Goal: Task Accomplishment & Management: Manage account settings

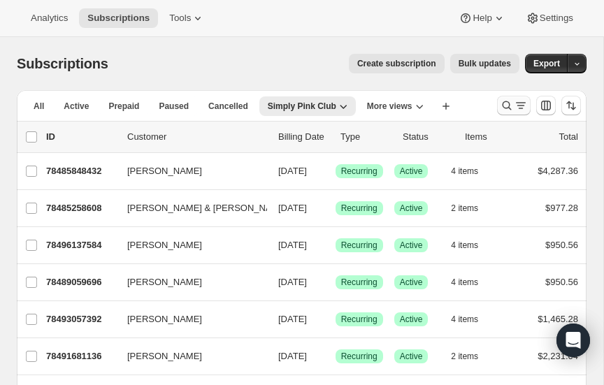
click at [506, 104] on icon "Search and filter results" at bounding box center [507, 106] width 14 height 14
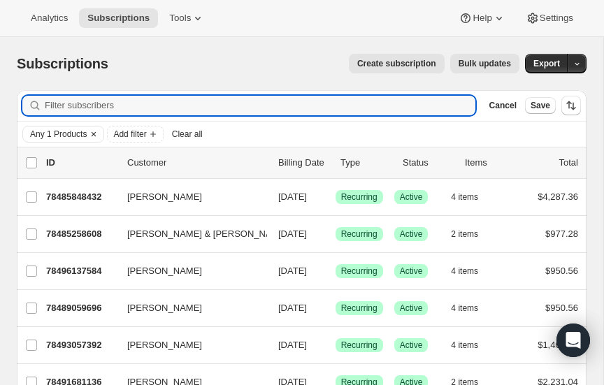
click at [92, 132] on icon "Clear" at bounding box center [94, 134] width 4 height 4
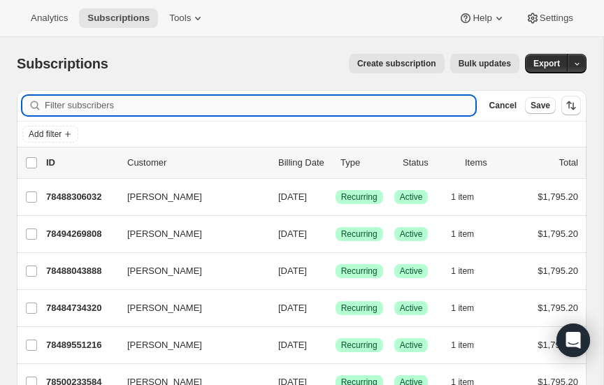
click at [101, 107] on input "Filter subscribers" at bounding box center [260, 106] width 431 height 20
type input "[PERSON_NAME]"
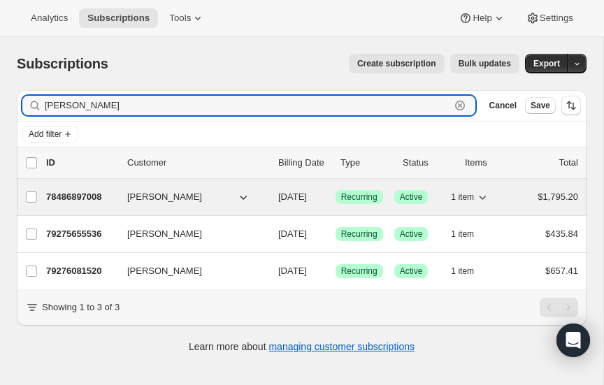
type input "[PERSON_NAME]"
click at [81, 192] on p "78486897008" at bounding box center [81, 197] width 70 height 14
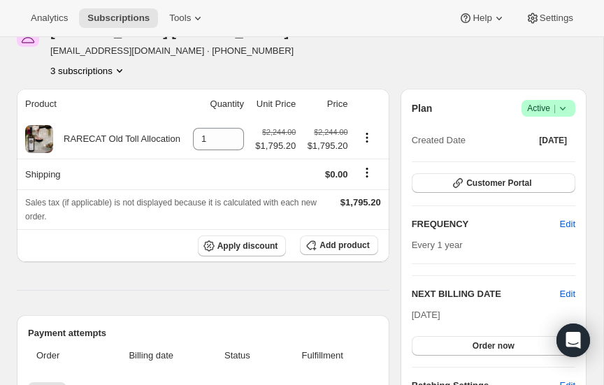
scroll to position [78, 0]
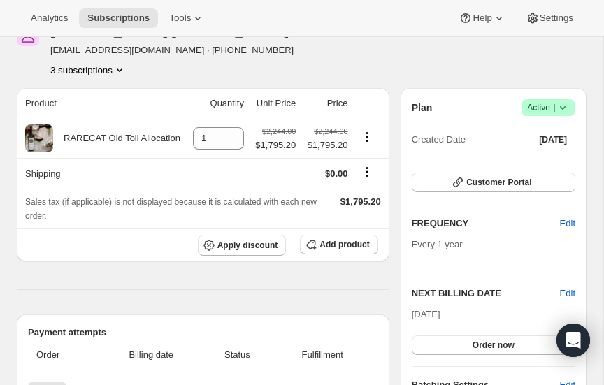
click at [119, 66] on icon "Product actions" at bounding box center [120, 70] width 14 height 14
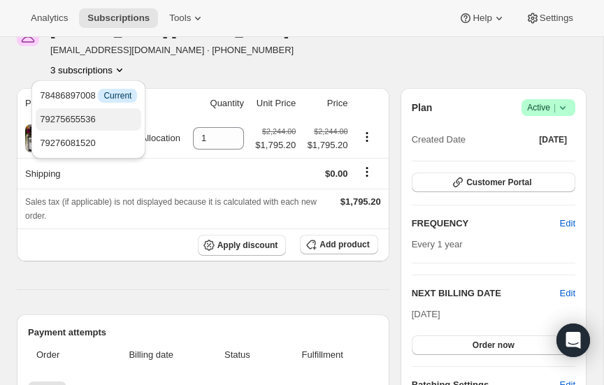
click at [75, 114] on span "79275655536" at bounding box center [68, 119] width 56 height 10
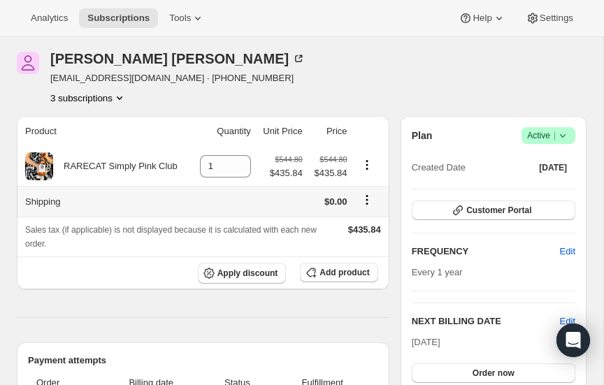
scroll to position [50, 0]
click at [119, 95] on icon "Product actions" at bounding box center [120, 98] width 14 height 14
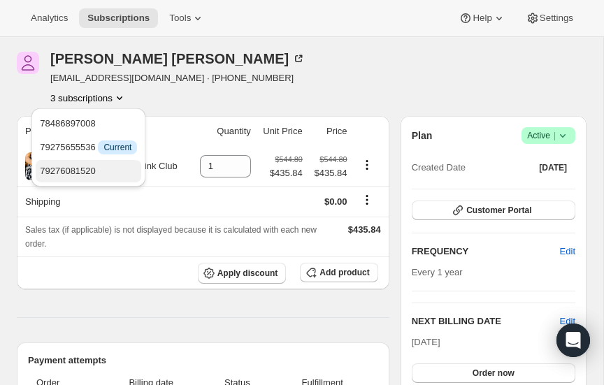
click at [75, 169] on span "79276081520" at bounding box center [68, 171] width 56 height 10
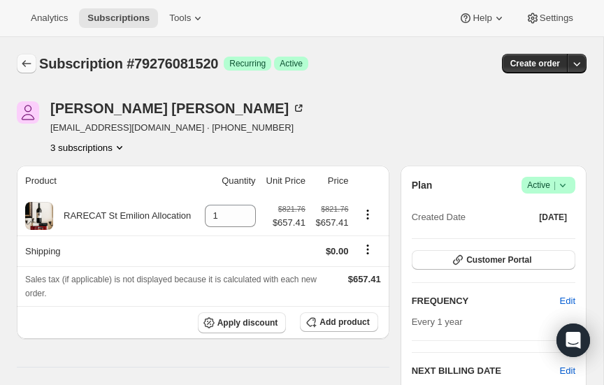
click at [26, 59] on icon "Subscriptions" at bounding box center [27, 64] width 14 height 14
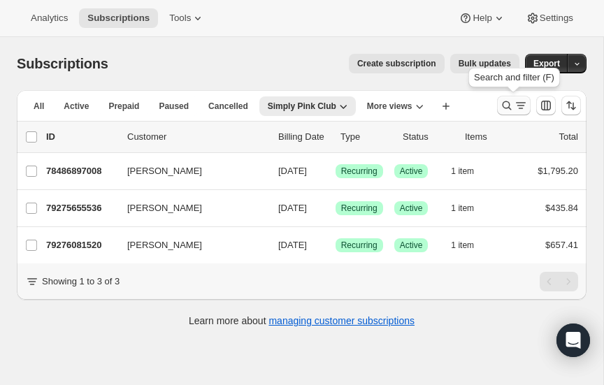
click at [508, 105] on icon "Search and filter results" at bounding box center [507, 106] width 14 height 14
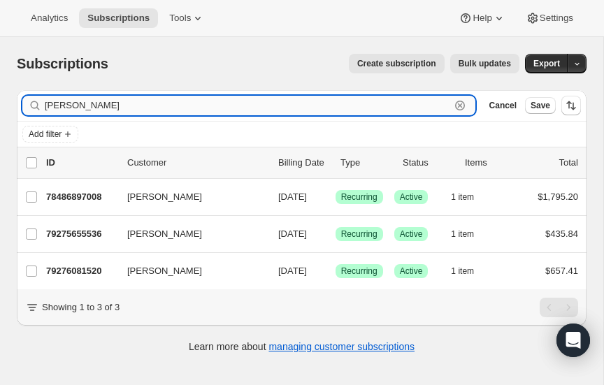
click at [182, 107] on input "[PERSON_NAME]" at bounding box center [248, 106] width 406 height 20
type input "K"
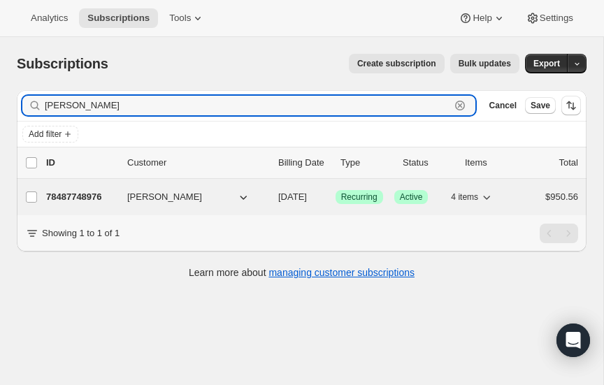
type input "[PERSON_NAME]"
click at [78, 195] on p "78487748976" at bounding box center [81, 197] width 70 height 14
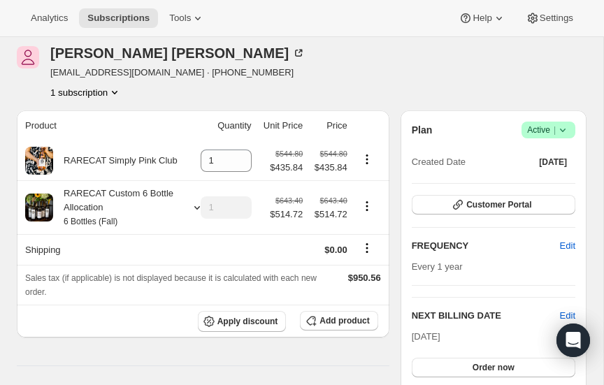
scroll to position [56, 0]
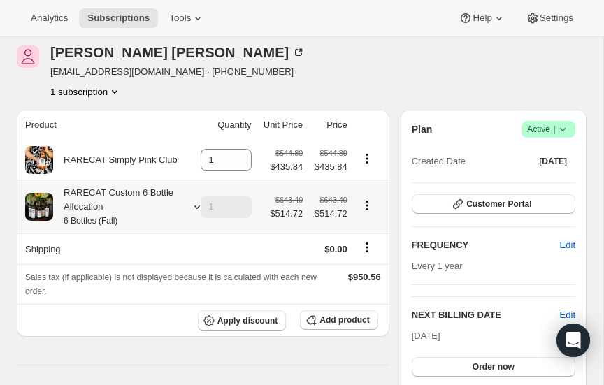
click at [194, 202] on icon at bounding box center [197, 207] width 14 height 14
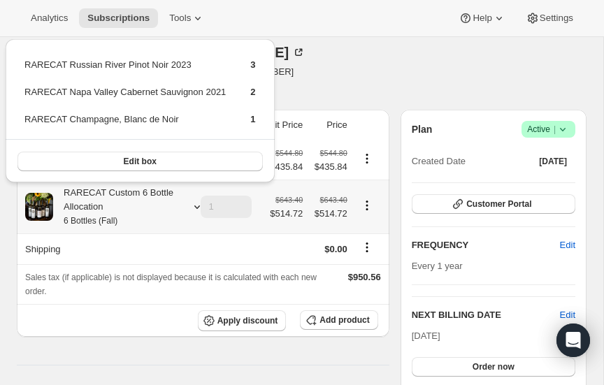
click at [194, 202] on icon at bounding box center [197, 207] width 14 height 14
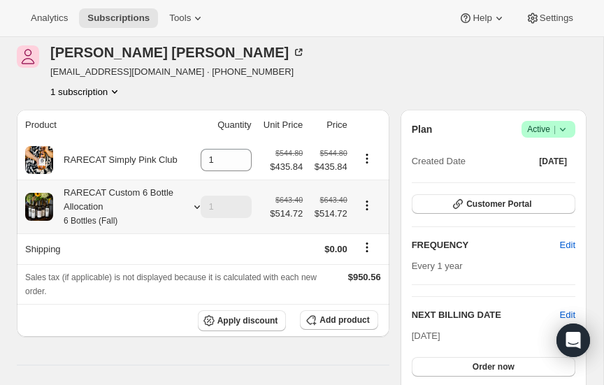
click at [194, 202] on icon at bounding box center [197, 207] width 14 height 14
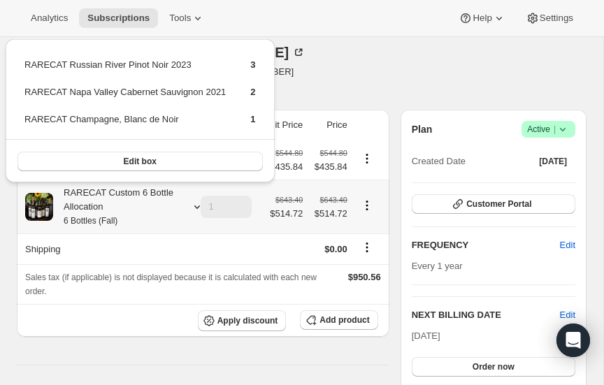
click at [194, 202] on icon at bounding box center [197, 207] width 14 height 14
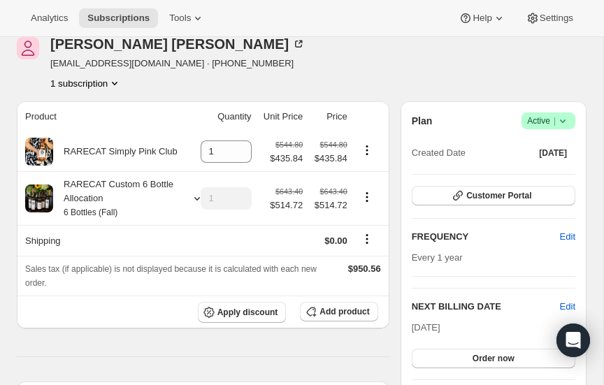
scroll to position [64, 0]
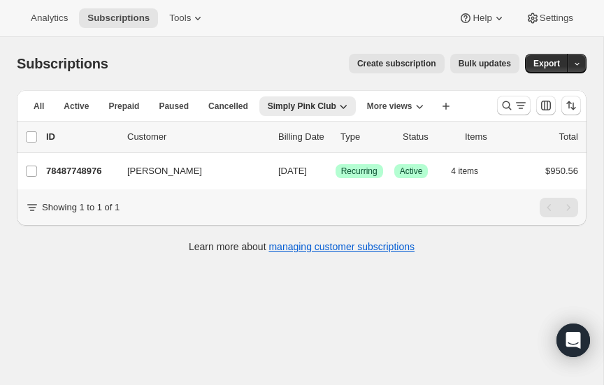
click at [394, 63] on span "Create subscription" at bounding box center [396, 63] width 79 height 11
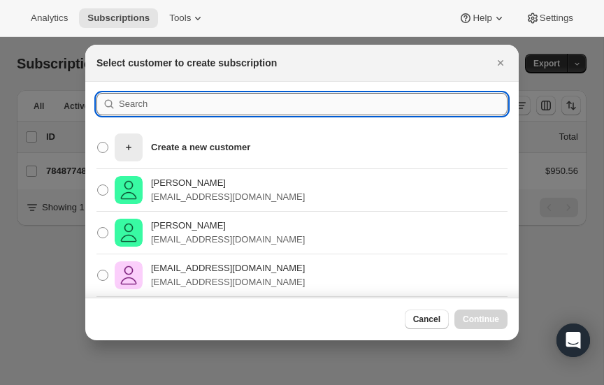
click at [179, 104] on input ":r3tm:" at bounding box center [313, 104] width 389 height 22
type input "[PERSON_NAME]"
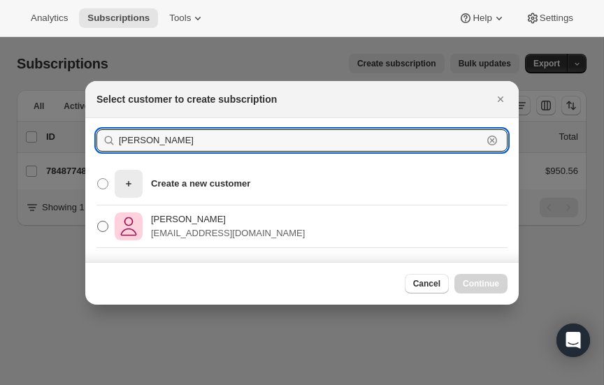
type input "[PERSON_NAME]"
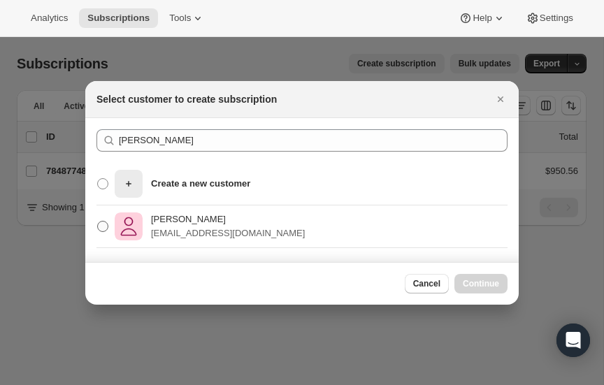
click at [103, 227] on span ":r3tm:" at bounding box center [102, 226] width 11 height 11
click at [98, 222] on input "[PERSON_NAME] [EMAIL_ADDRESS][DOMAIN_NAME]" at bounding box center [97, 221] width 1 height 1
radio input "true"
click at [492, 281] on span "Continue" at bounding box center [481, 283] width 36 height 11
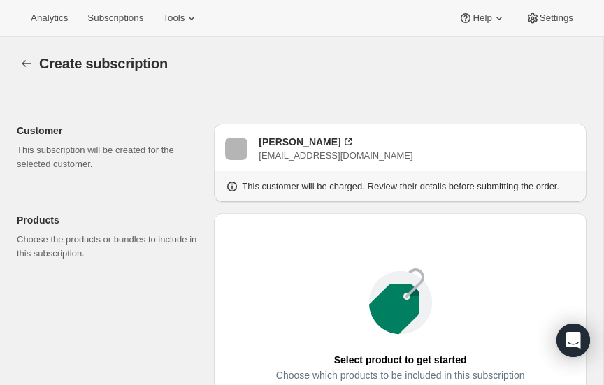
radio input "true"
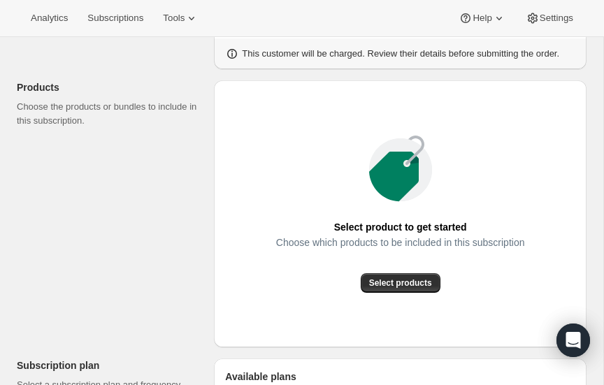
scroll to position [131, 0]
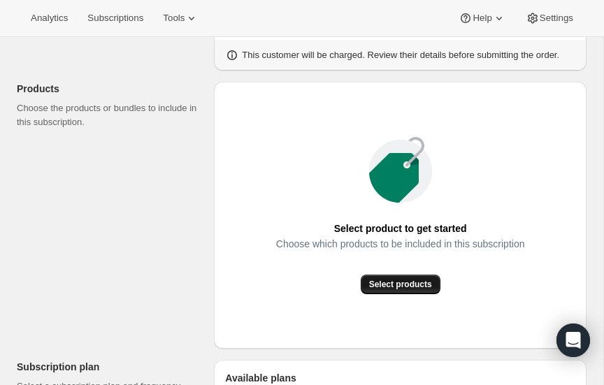
click at [402, 283] on span "Select products" at bounding box center [400, 284] width 63 height 11
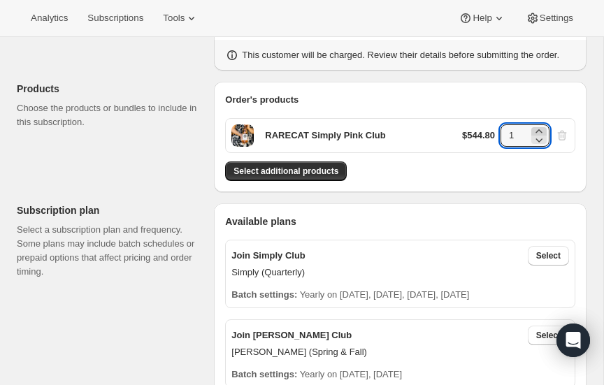
click at [537, 129] on icon at bounding box center [539, 131] width 14 height 14
click at [539, 138] on icon at bounding box center [539, 140] width 7 height 4
type input "1"
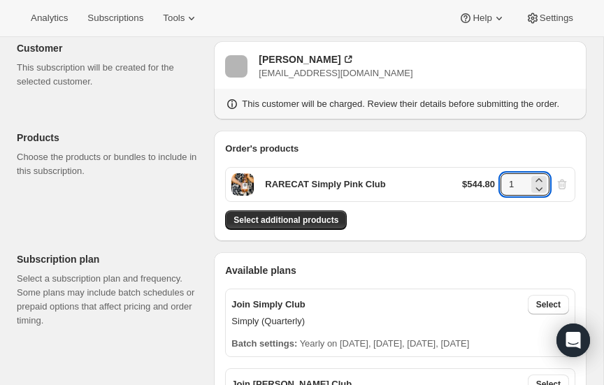
scroll to position [81, 0]
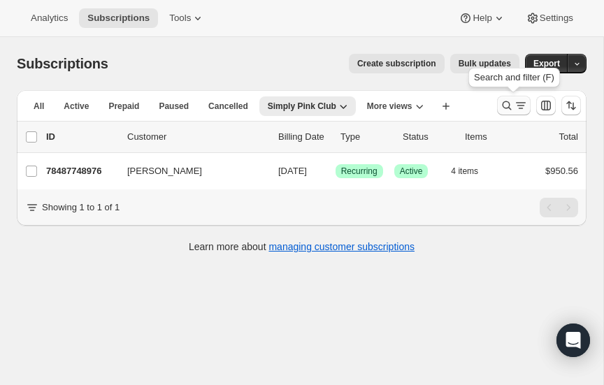
click at [509, 104] on icon "Search and filter results" at bounding box center [507, 106] width 14 height 14
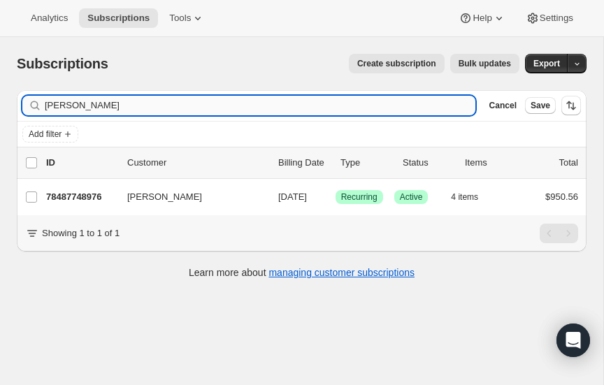
click at [137, 105] on input "[PERSON_NAME]" at bounding box center [260, 106] width 431 height 20
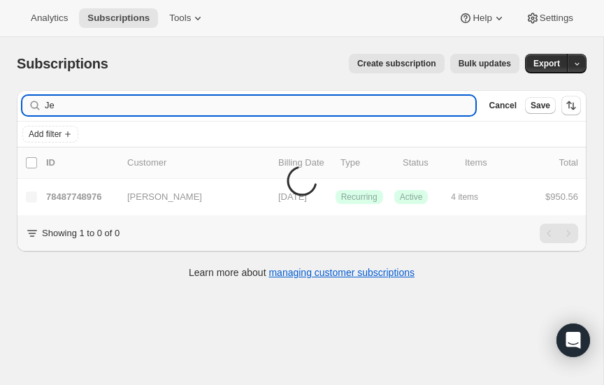
type input "J"
type input "[PERSON_NAME]"
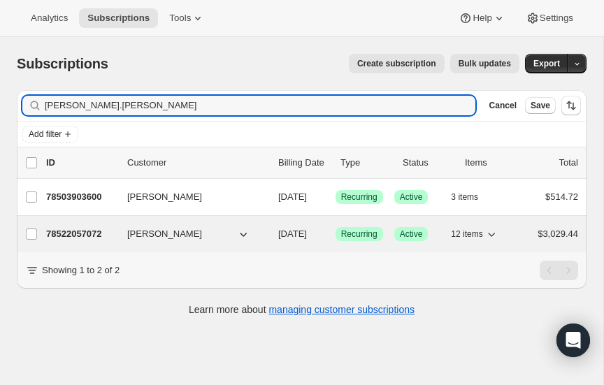
type input "[PERSON_NAME].[PERSON_NAME]"
click at [83, 231] on p "78522057072" at bounding box center [81, 234] width 70 height 14
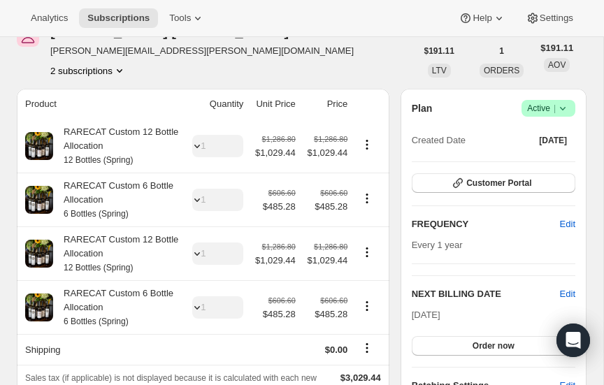
scroll to position [81, 0]
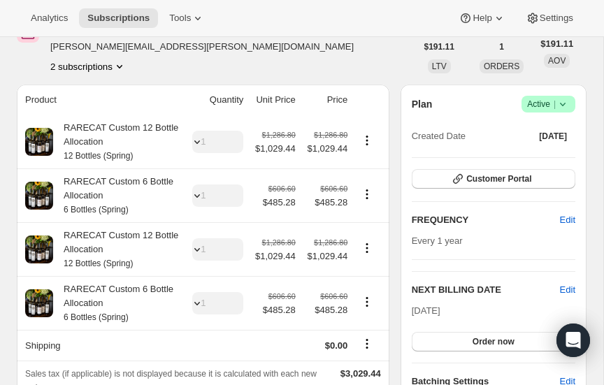
click at [122, 62] on icon "Product actions" at bounding box center [120, 66] width 14 height 14
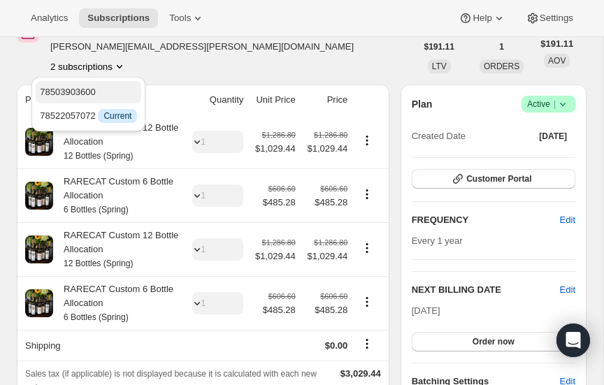
click at [82, 89] on span "78503903600" at bounding box center [68, 92] width 56 height 10
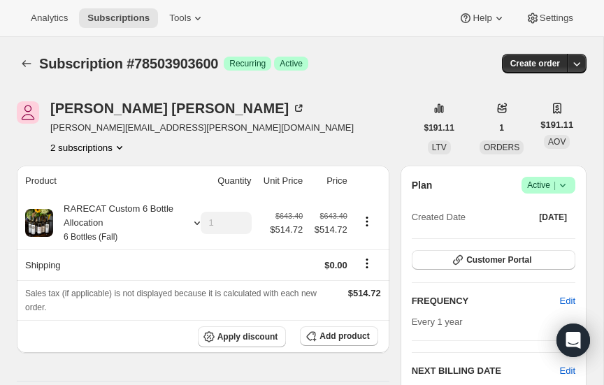
click at [120, 145] on icon "Product actions" at bounding box center [120, 148] width 14 height 14
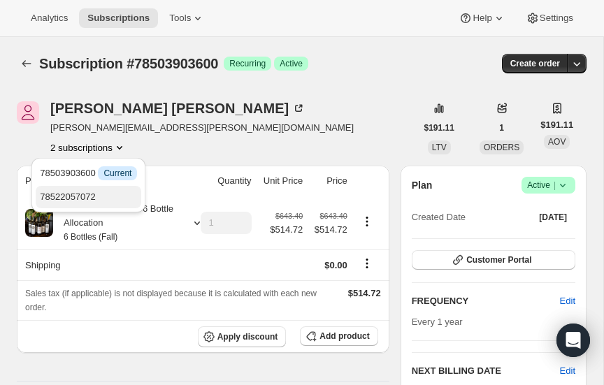
click at [73, 192] on span "78522057072" at bounding box center [68, 197] width 56 height 10
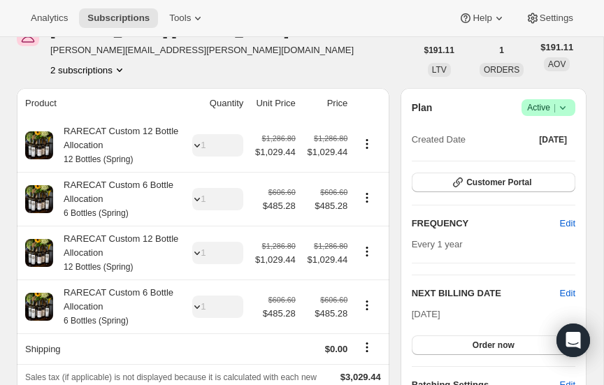
scroll to position [80, 0]
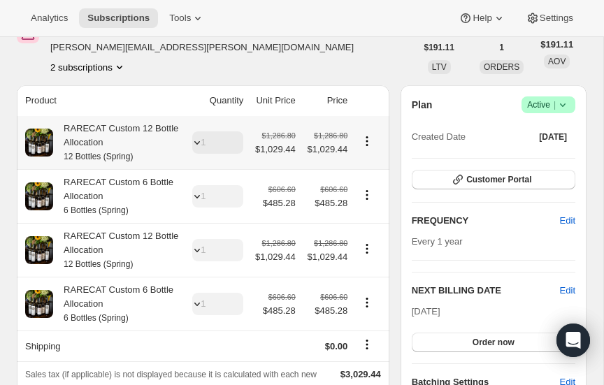
click at [366, 138] on icon "Product actions" at bounding box center [367, 141] width 14 height 14
click at [362, 166] on span "Edit box" at bounding box center [367, 167] width 33 height 10
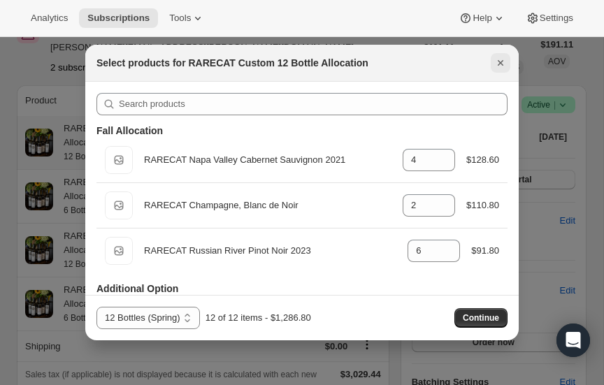
click at [501, 61] on icon "Close" at bounding box center [501, 63] width 14 height 14
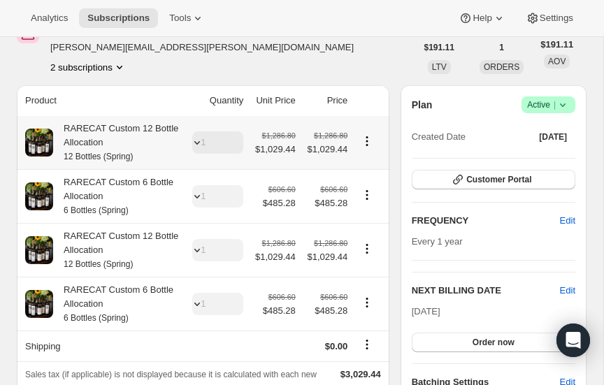
click at [366, 138] on icon "Product actions" at bounding box center [367, 141] width 14 height 14
click at [361, 194] on span "Remove" at bounding box center [368, 190] width 34 height 10
type input "0"
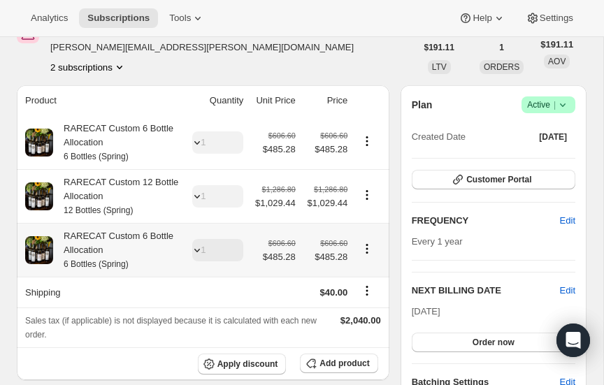
click at [366, 247] on icon "Product actions" at bounding box center [367, 249] width 14 height 14
click at [364, 296] on span "Remove" at bounding box center [368, 298] width 34 height 10
type input "0"
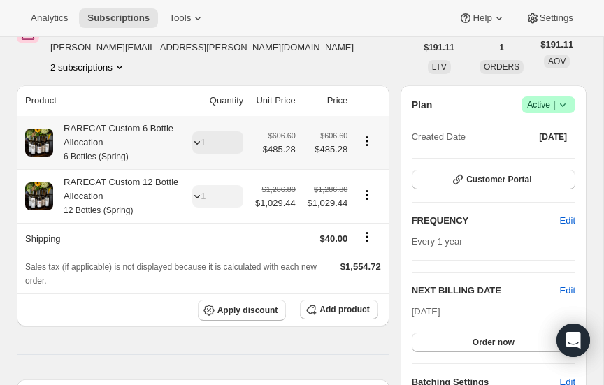
click at [369, 141] on icon "Product actions" at bounding box center [367, 141] width 14 height 14
click at [360, 187] on span "Remove" at bounding box center [368, 190] width 34 height 10
type input "0"
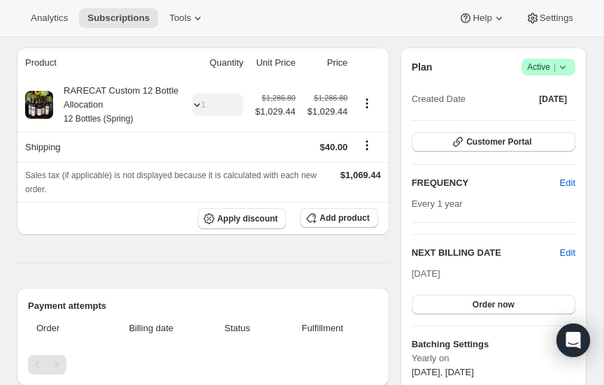
scroll to position [0, 0]
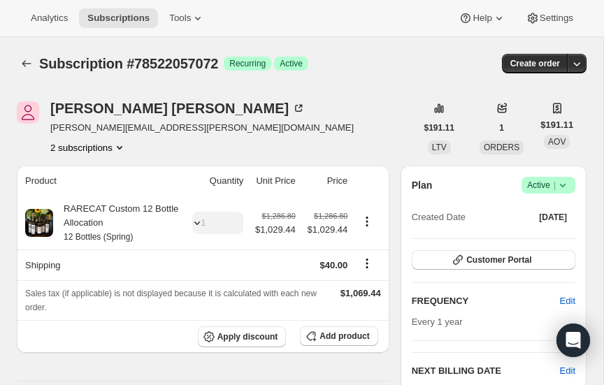
click at [120, 146] on icon "Product actions" at bounding box center [120, 148] width 14 height 14
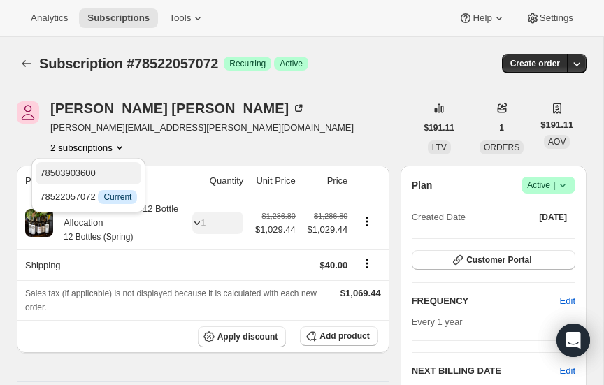
click at [81, 174] on span "78503903600" at bounding box center [68, 173] width 56 height 10
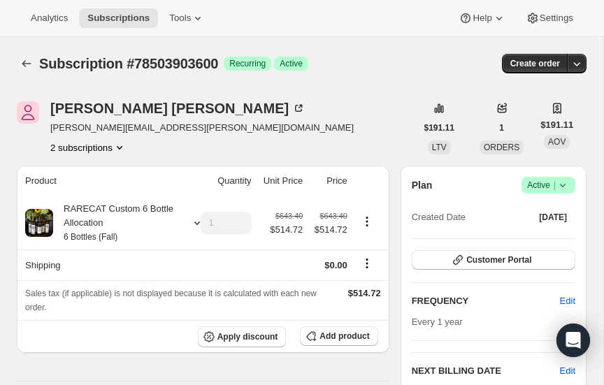
click at [564, 185] on icon at bounding box center [563, 185] width 6 height 3
click at [366, 218] on icon "Product actions" at bounding box center [367, 218] width 2 height 2
click at [333, 136] on div "[PERSON_NAME] [PERSON_NAME][EMAIL_ADDRESS][PERSON_NAME][DOMAIN_NAME] 2 subscrip…" at bounding box center [216, 127] width 399 height 53
click at [122, 145] on icon "Product actions" at bounding box center [120, 148] width 14 height 14
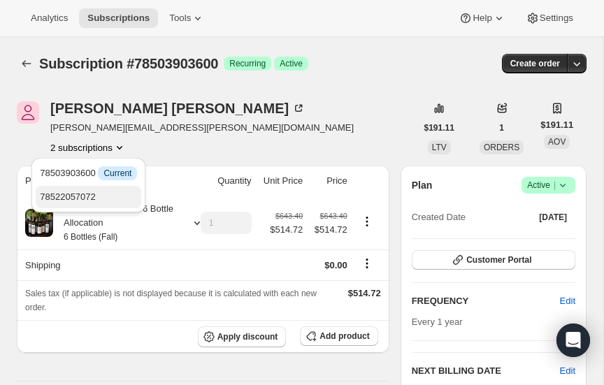
click at [83, 194] on span "78522057072" at bounding box center [68, 197] width 56 height 10
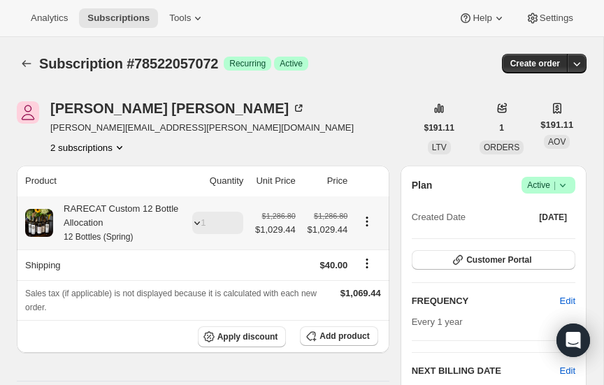
click at [366, 219] on icon "Product actions" at bounding box center [367, 222] width 14 height 14
click at [366, 245] on span "Edit box" at bounding box center [367, 247] width 33 height 10
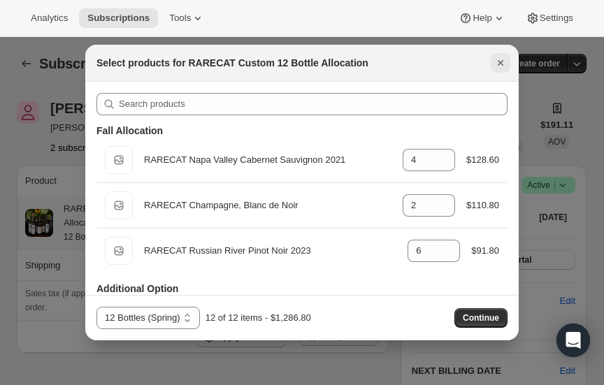
click at [500, 62] on icon "Close" at bounding box center [501, 63] width 6 height 6
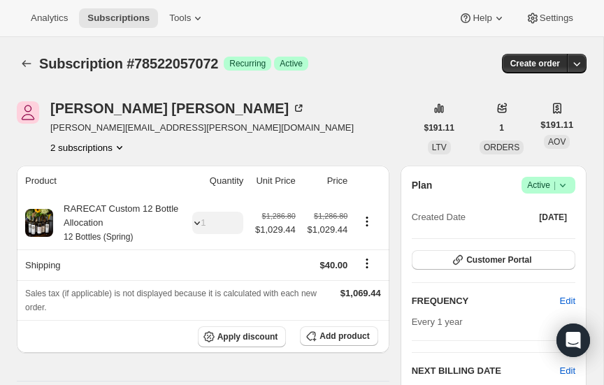
click at [120, 142] on icon "Product actions" at bounding box center [120, 148] width 14 height 14
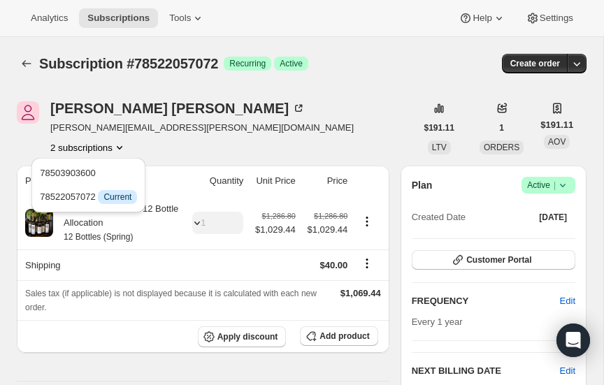
click at [261, 141] on div "[PERSON_NAME] [PERSON_NAME][EMAIL_ADDRESS][PERSON_NAME][DOMAIN_NAME] 2 subscrip…" at bounding box center [216, 127] width 399 height 53
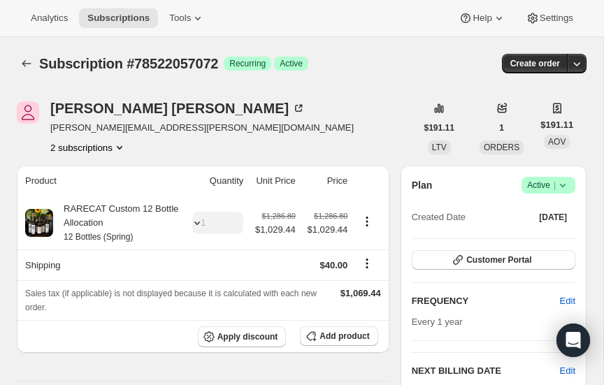
click at [120, 145] on icon "Product actions" at bounding box center [120, 148] width 14 height 14
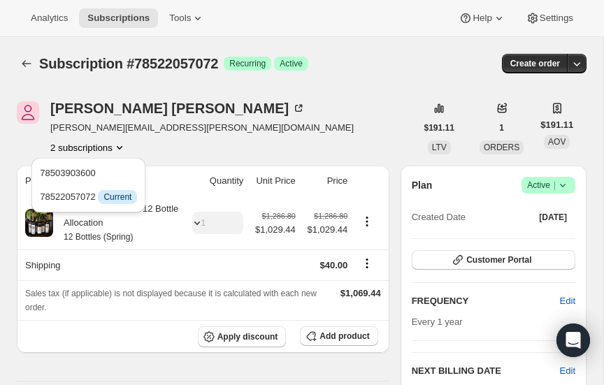
click at [119, 144] on icon "Product actions" at bounding box center [120, 148] width 14 height 14
click at [22, 62] on icon "Subscriptions" at bounding box center [27, 64] width 14 height 14
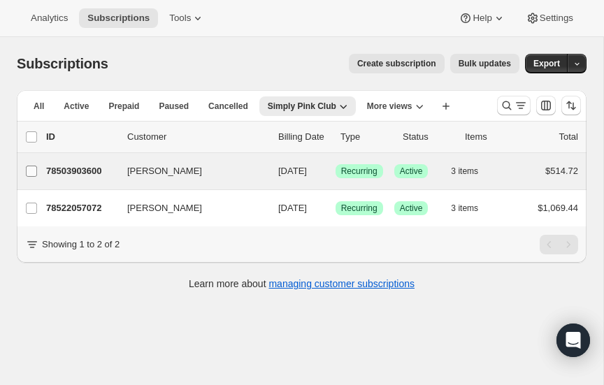
click at [28, 169] on input "[PERSON_NAME]" at bounding box center [31, 171] width 11 height 11
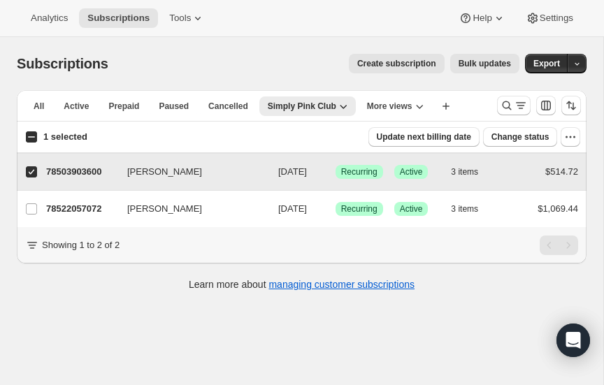
click at [28, 169] on input "[PERSON_NAME]" at bounding box center [31, 171] width 11 height 11
checkbox input "false"
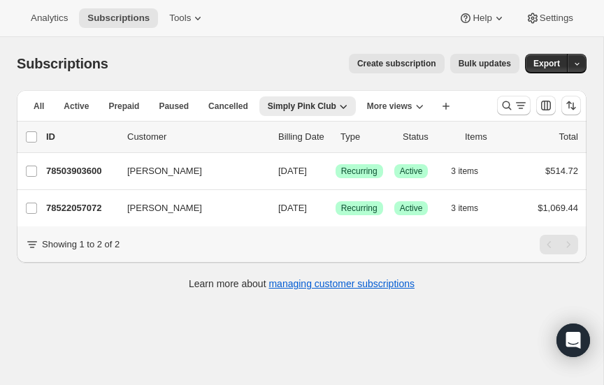
click at [404, 61] on span "Create subscription" at bounding box center [396, 63] width 79 height 11
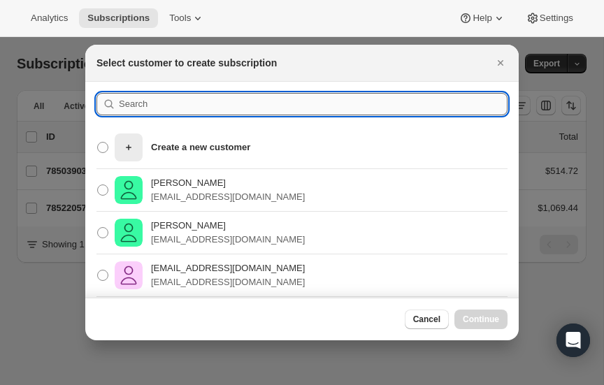
click at [213, 101] on input ":r5ot:" at bounding box center [313, 104] width 389 height 22
click at [211, 98] on input ":r5ot:" at bounding box center [313, 104] width 389 height 22
type input "[PERSON_NAME]"
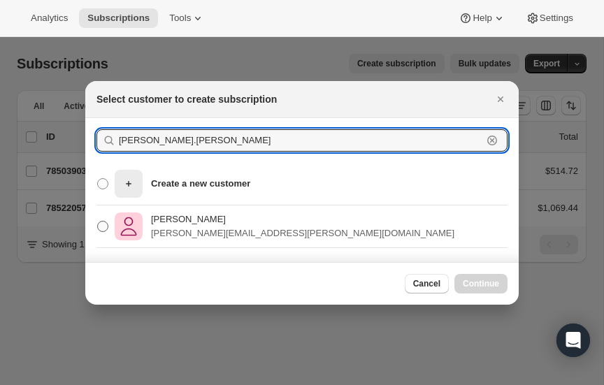
type input "[PERSON_NAME].[PERSON_NAME]"
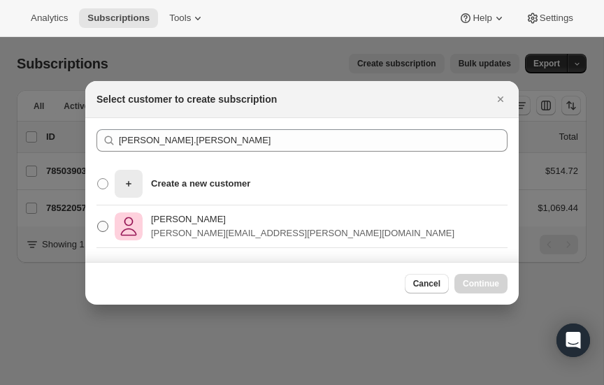
click at [106, 224] on span ":r5ot:" at bounding box center [102, 226] width 11 height 11
click at [98, 222] on input "[PERSON_NAME] [PERSON_NAME][EMAIL_ADDRESS][PERSON_NAME][DOMAIN_NAME]" at bounding box center [97, 221] width 1 height 1
radio input "true"
click at [471, 280] on span "Continue" at bounding box center [481, 283] width 36 height 11
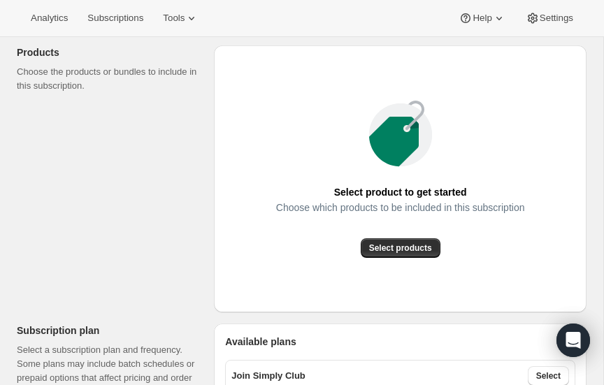
scroll to position [157, 0]
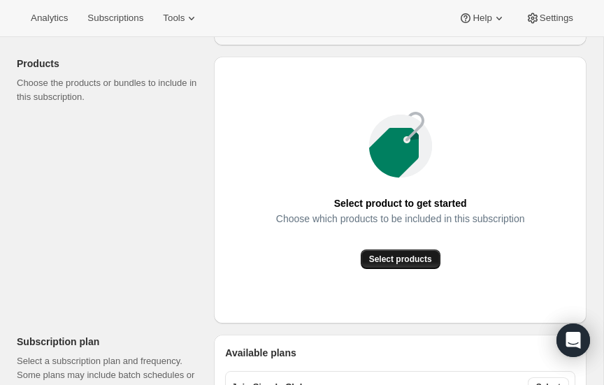
click at [404, 259] on span "Select products" at bounding box center [400, 259] width 63 height 11
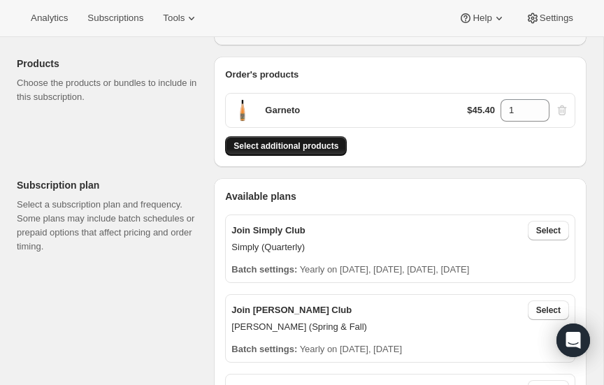
click at [289, 143] on span "Select additional products" at bounding box center [286, 146] width 105 height 11
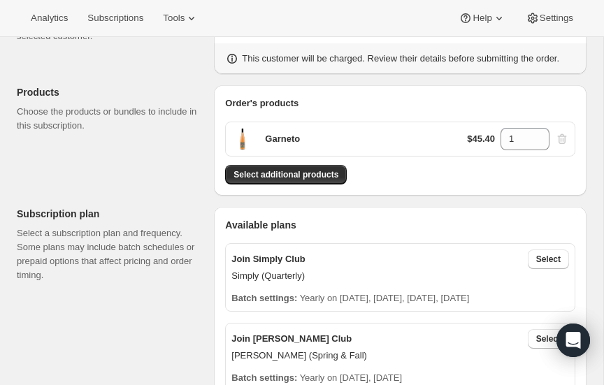
scroll to position [132, 0]
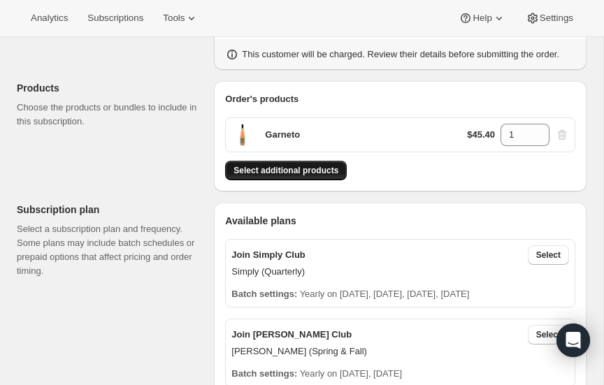
click at [285, 169] on span "Select additional products" at bounding box center [286, 170] width 105 height 11
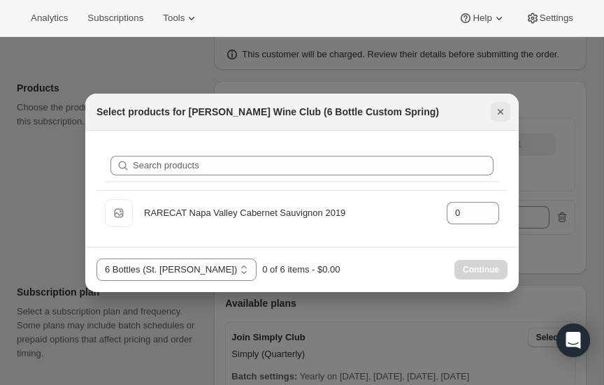
click at [500, 110] on icon "Close" at bounding box center [501, 112] width 14 height 14
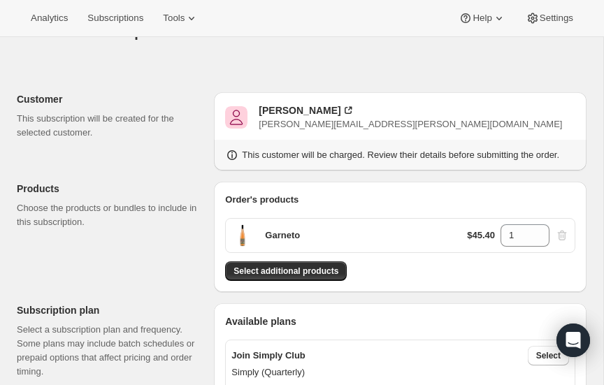
scroll to position [0, 0]
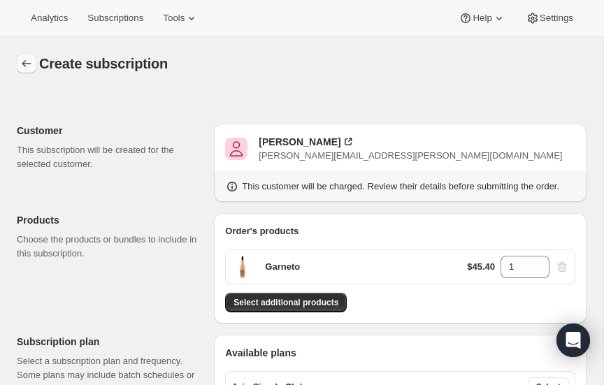
click at [22, 62] on icon "button" at bounding box center [27, 64] width 14 height 14
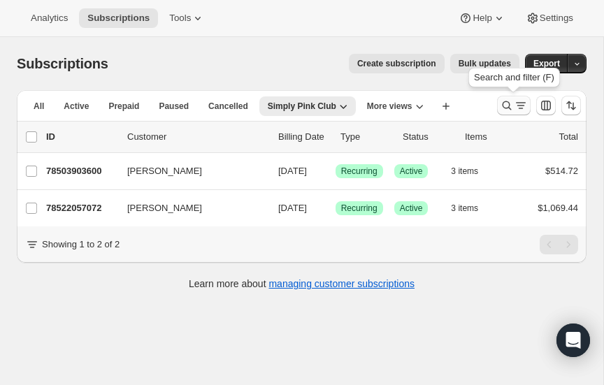
click at [506, 101] on icon "Search and filter results" at bounding box center [507, 106] width 14 height 14
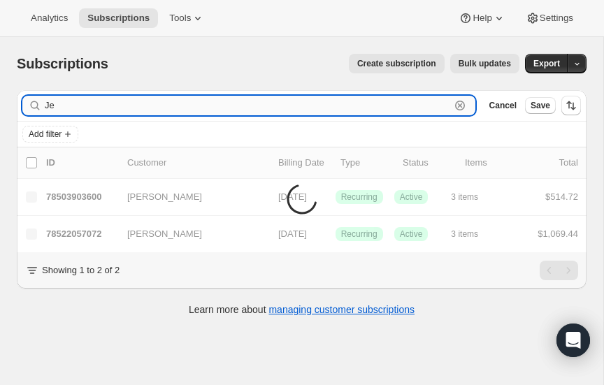
type input "J"
type input "[PERSON_NAME]"
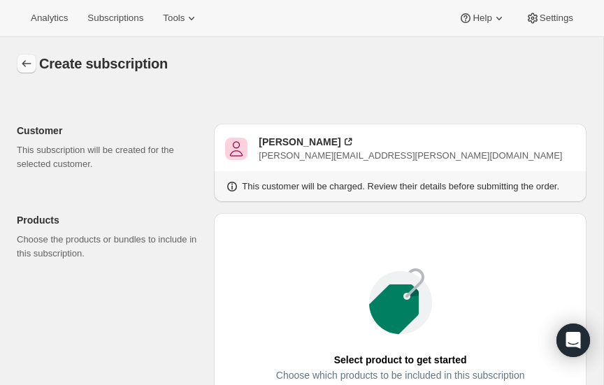
click at [25, 63] on icon "button" at bounding box center [27, 64] width 14 height 14
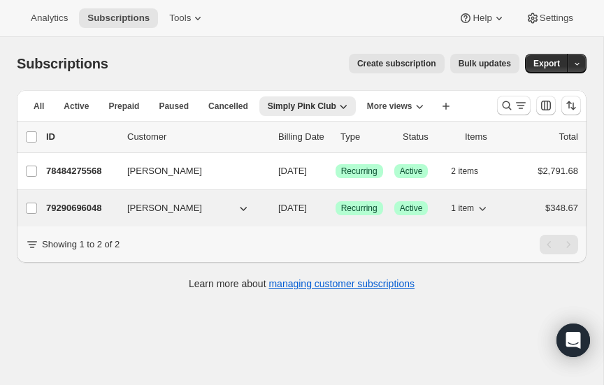
click at [79, 201] on p "79290696048" at bounding box center [81, 208] width 70 height 14
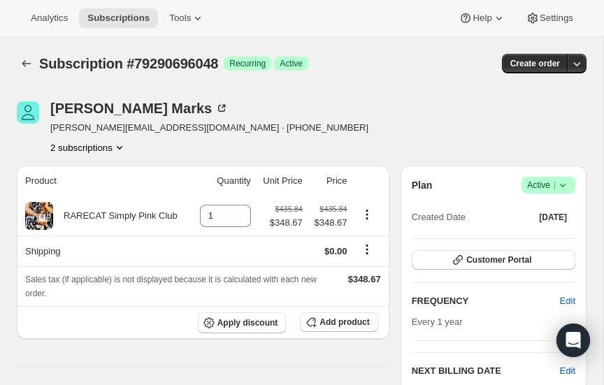
click at [118, 144] on icon "Product actions" at bounding box center [120, 148] width 14 height 14
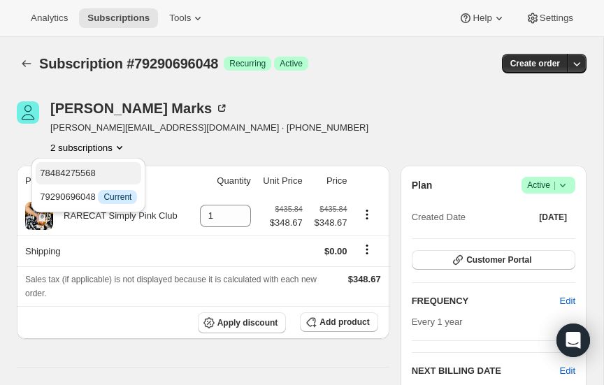
click at [88, 169] on span "78484275568" at bounding box center [68, 173] width 56 height 10
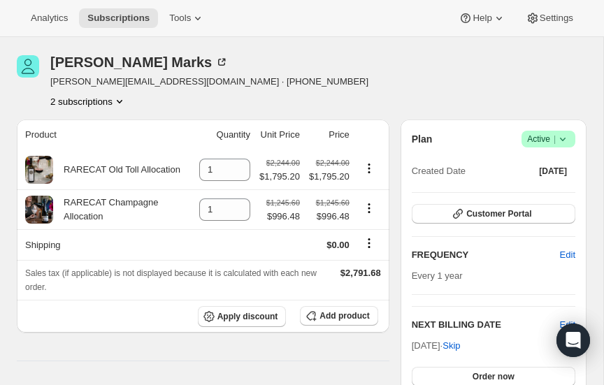
scroll to position [39, 0]
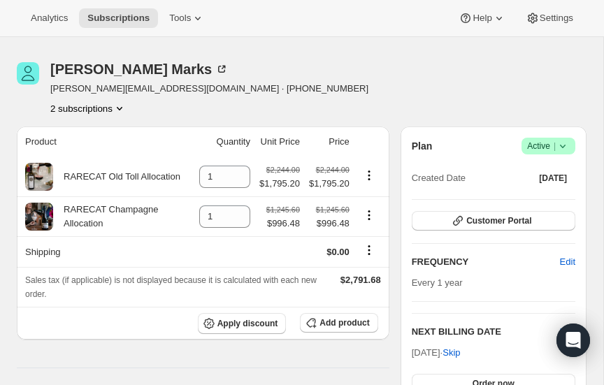
click at [120, 104] on icon "Product actions" at bounding box center [120, 108] width 14 height 14
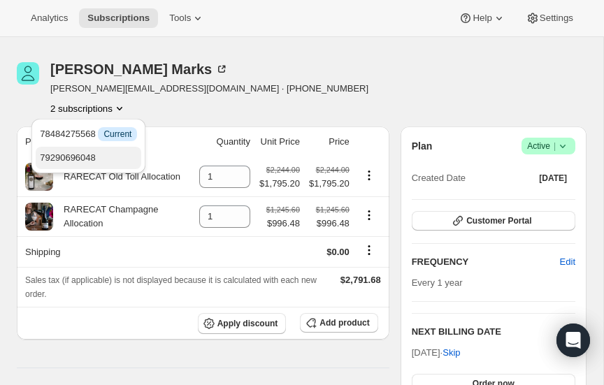
click at [80, 155] on span "79290696048" at bounding box center [68, 157] width 56 height 10
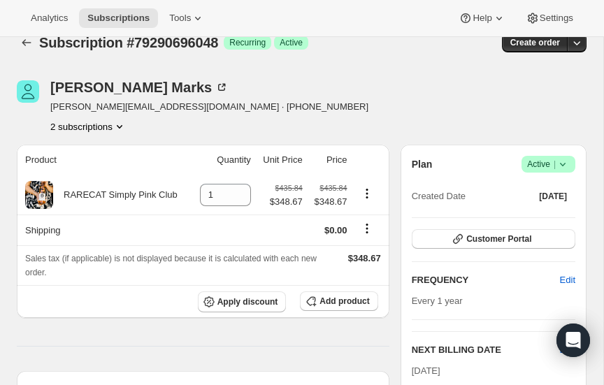
scroll to position [20, 0]
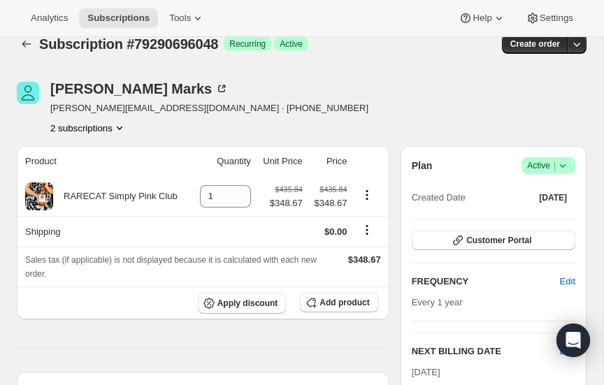
click at [120, 125] on icon "Product actions" at bounding box center [120, 128] width 14 height 14
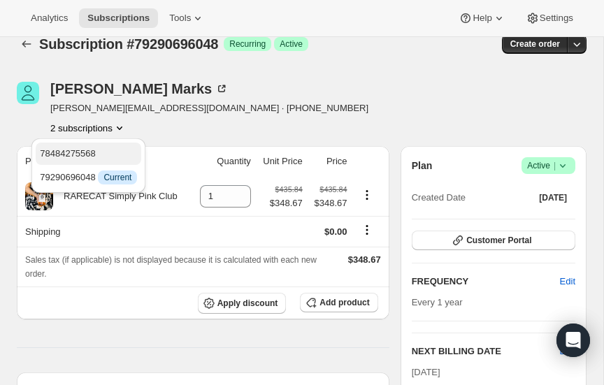
click at [76, 148] on span "78484275568" at bounding box center [68, 153] width 56 height 10
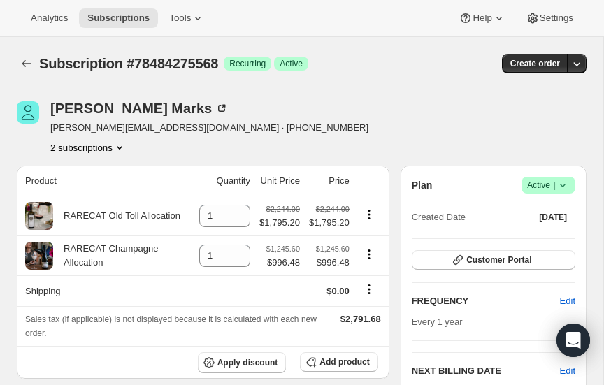
click at [117, 145] on icon "Product actions" at bounding box center [120, 148] width 14 height 14
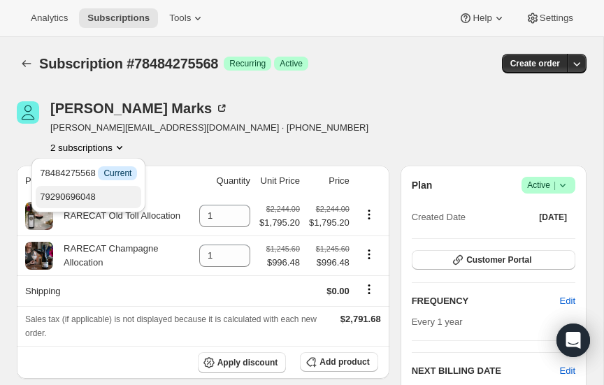
click at [81, 194] on span "79290696048" at bounding box center [68, 197] width 56 height 10
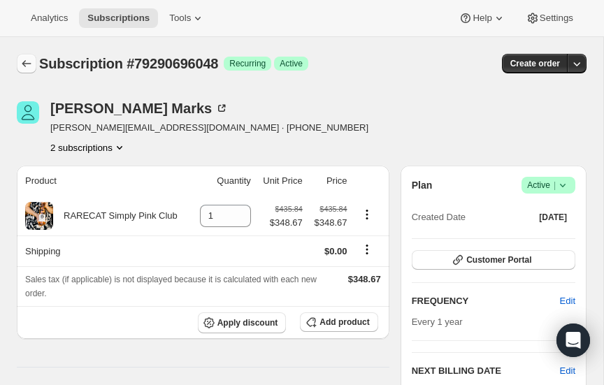
click at [22, 60] on icon "Subscriptions" at bounding box center [27, 64] width 14 height 14
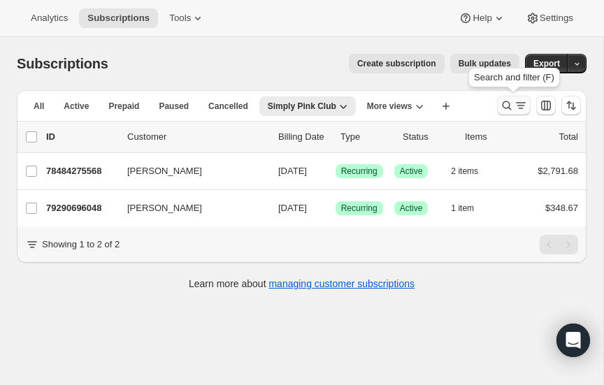
click at [505, 104] on icon "Search and filter results" at bounding box center [507, 106] width 14 height 14
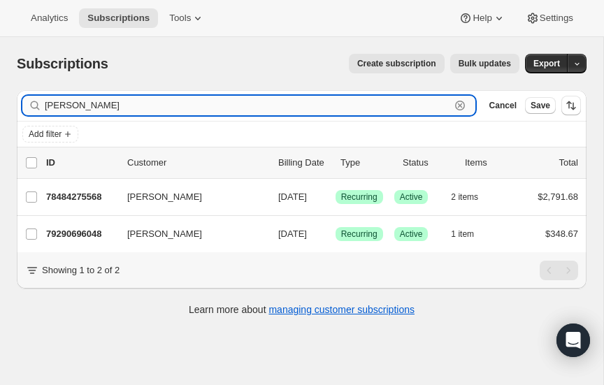
click at [128, 104] on input "[PERSON_NAME]" at bounding box center [248, 106] width 406 height 20
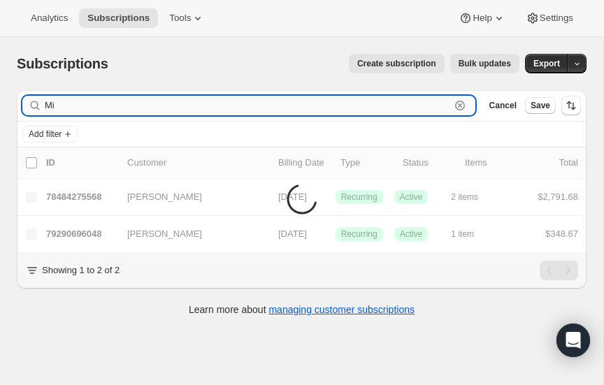
type input "M"
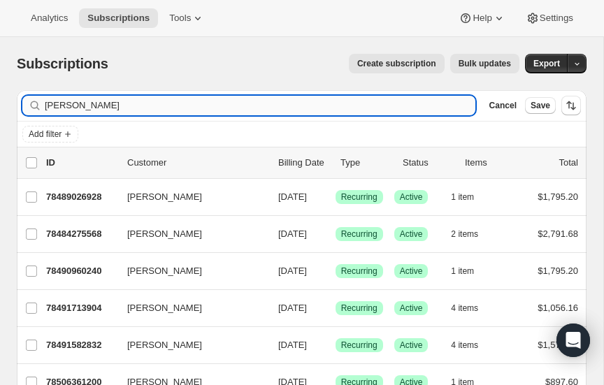
type input "[PERSON_NAME]"
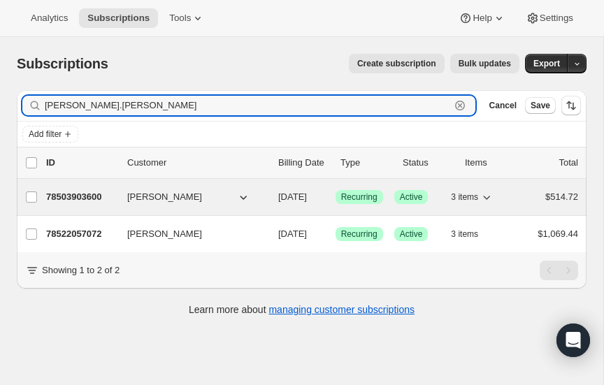
type input "[PERSON_NAME].[PERSON_NAME]"
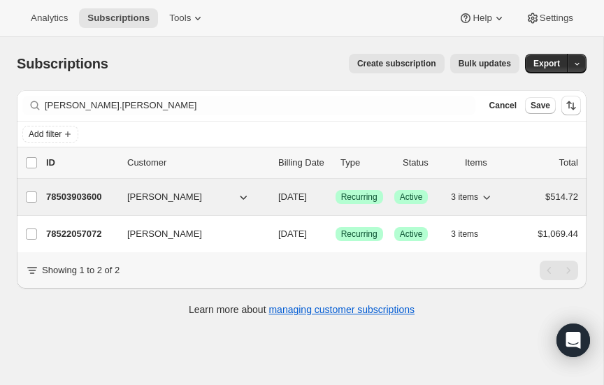
click at [68, 191] on p "78503903600" at bounding box center [81, 197] width 70 height 14
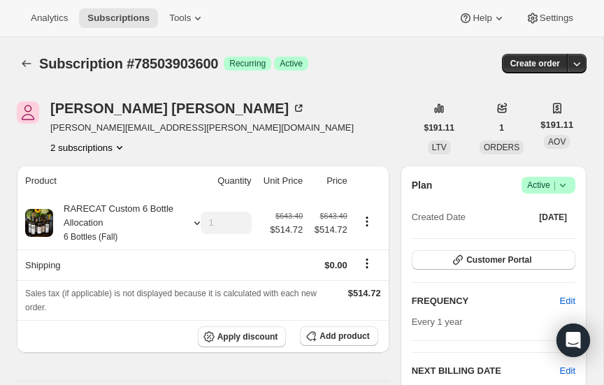
click at [121, 148] on icon "Product actions" at bounding box center [120, 148] width 14 height 14
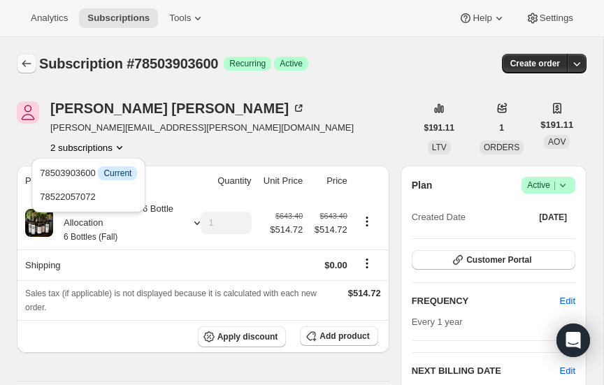
click at [22, 61] on icon "Subscriptions" at bounding box center [27, 64] width 14 height 14
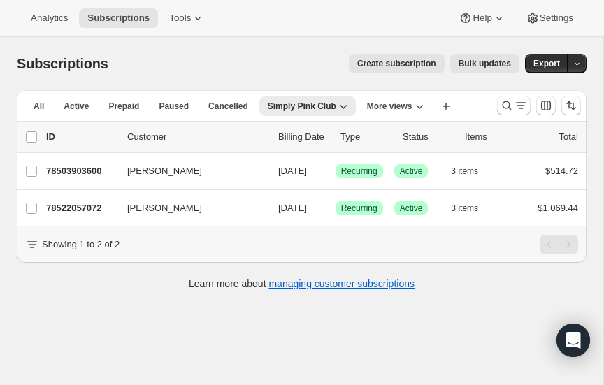
click at [397, 64] on span "Create subscription" at bounding box center [396, 63] width 79 height 11
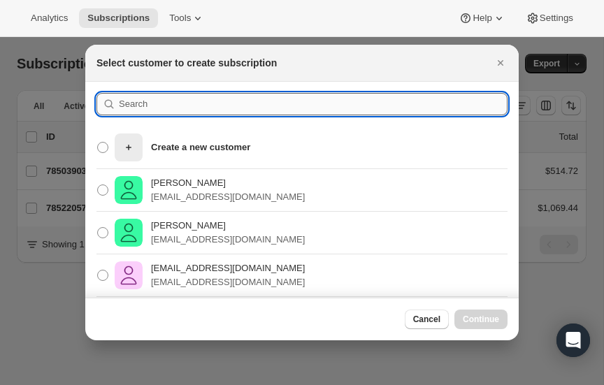
click at [183, 104] on input ":r73b:" at bounding box center [313, 104] width 389 height 22
type input "[PERSON_NAME]"
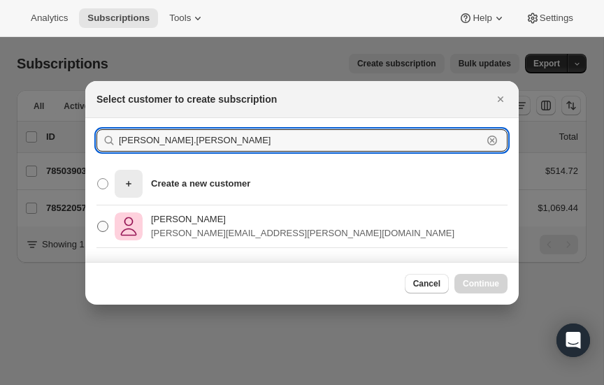
type input "[PERSON_NAME].[PERSON_NAME]"
click at [104, 223] on span ":r73b:" at bounding box center [102, 226] width 11 height 11
click at [98, 222] on input "[PERSON_NAME] [PERSON_NAME][EMAIL_ADDRESS][PERSON_NAME][DOMAIN_NAME]" at bounding box center [97, 221] width 1 height 1
radio input "true"
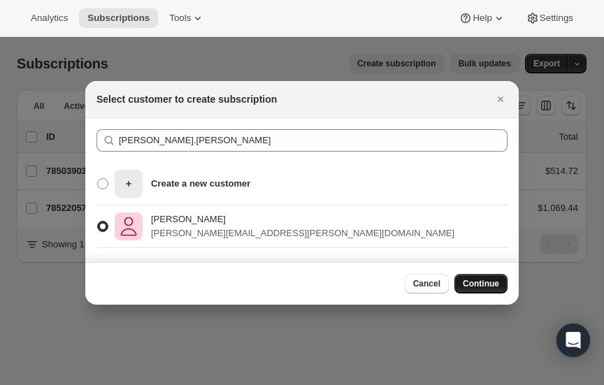
click at [485, 278] on span "Continue" at bounding box center [481, 283] width 36 height 11
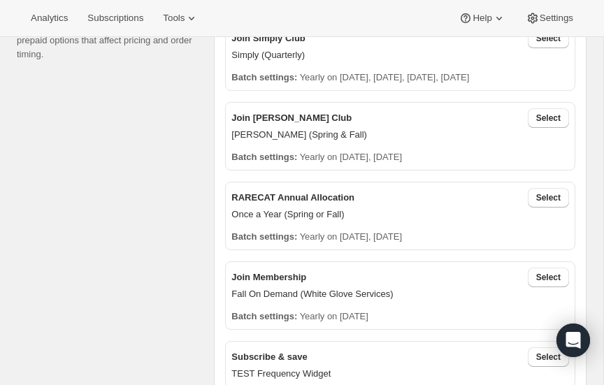
scroll to position [508, 0]
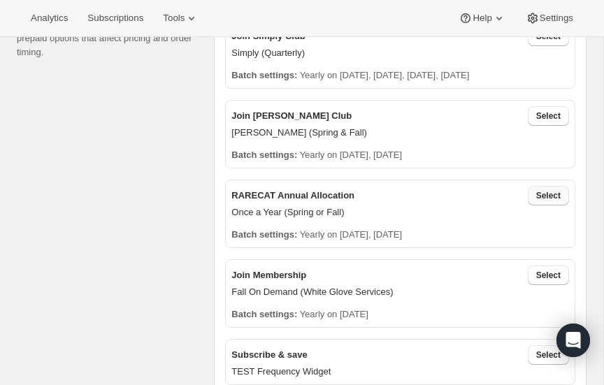
click at [546, 193] on span "Select" at bounding box center [548, 195] width 24 height 11
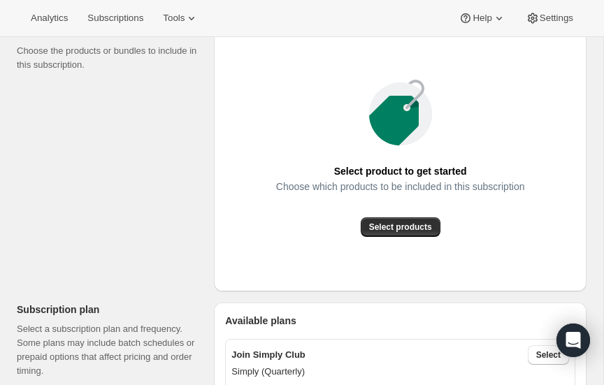
scroll to position [183, 0]
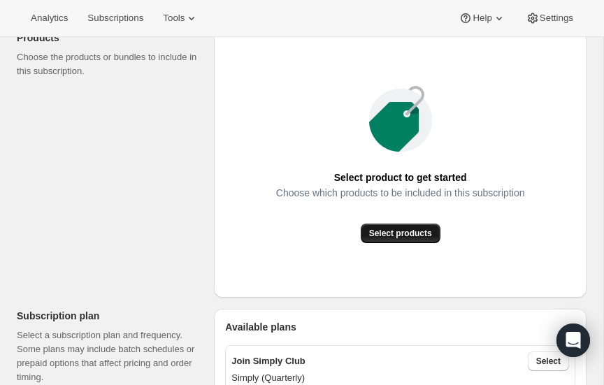
click at [390, 234] on span "Select products" at bounding box center [400, 233] width 63 height 11
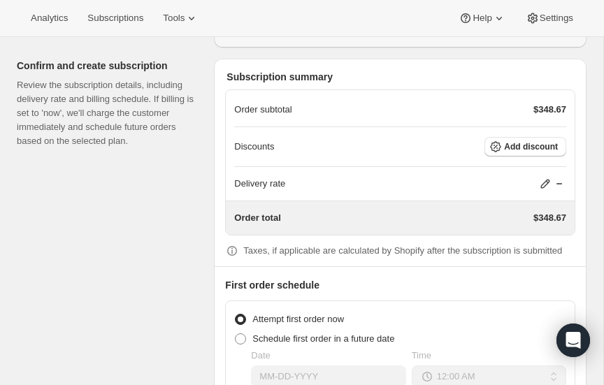
scroll to position [1196, 0]
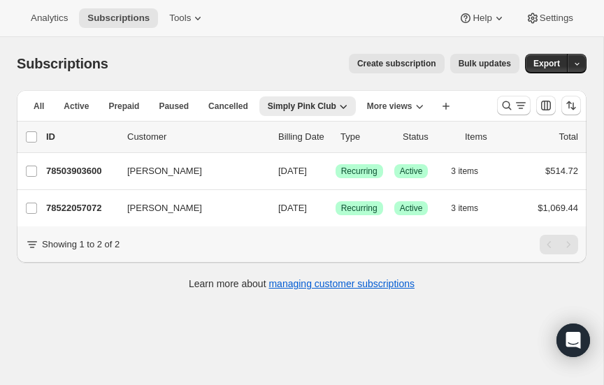
click at [411, 63] on span "Create subscription" at bounding box center [396, 63] width 79 height 11
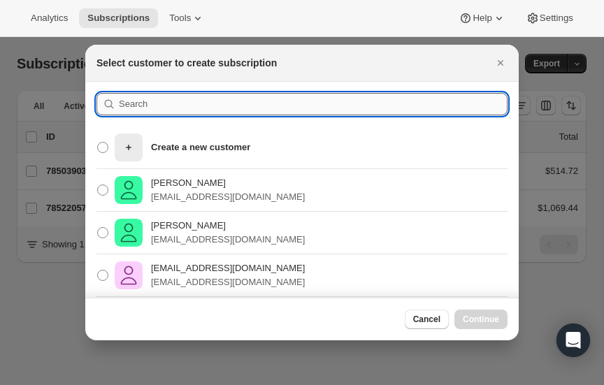
click at [168, 99] on input ":r76j:" at bounding box center [313, 104] width 389 height 22
type input "[PERSON_NAME]"
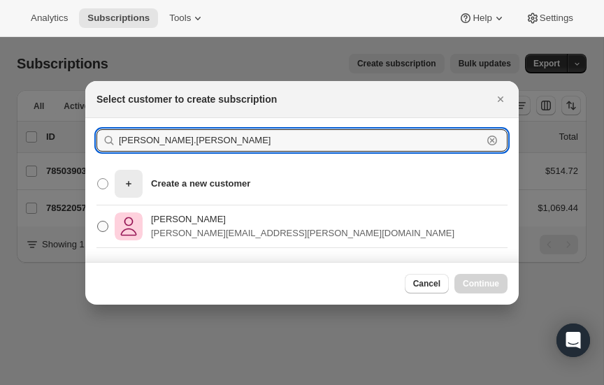
type input "[PERSON_NAME].[PERSON_NAME]"
click at [108, 221] on span ":r76j:" at bounding box center [102, 226] width 11 height 11
click at [98, 221] on input "[PERSON_NAME] [PERSON_NAME][EMAIL_ADDRESS][PERSON_NAME][DOMAIN_NAME]" at bounding box center [97, 221] width 1 height 1
radio input "true"
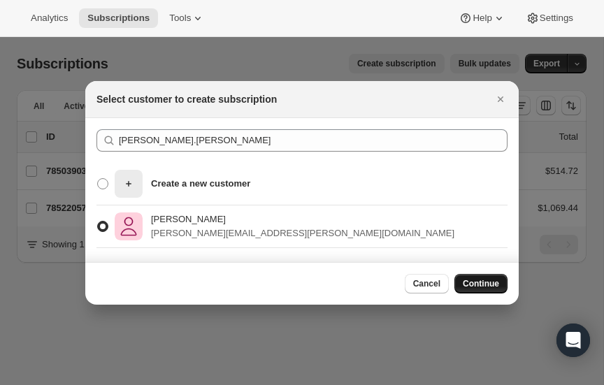
click at [474, 280] on span "Continue" at bounding box center [481, 283] width 36 height 11
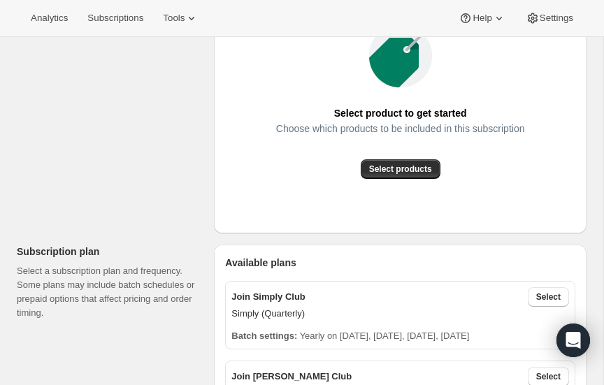
scroll to position [249, 0]
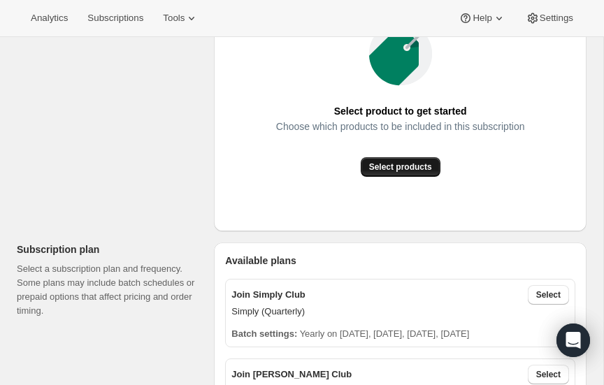
click at [399, 167] on span "Select products" at bounding box center [400, 167] width 63 height 11
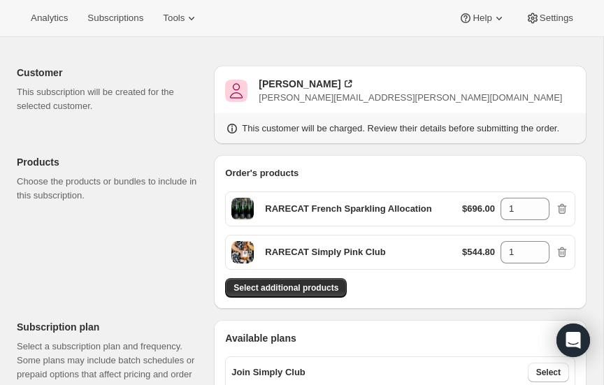
scroll to position [60, 0]
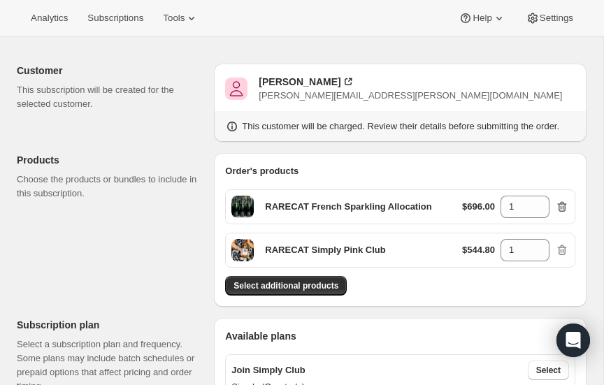
click at [563, 206] on icon "button" at bounding box center [562, 207] width 14 height 14
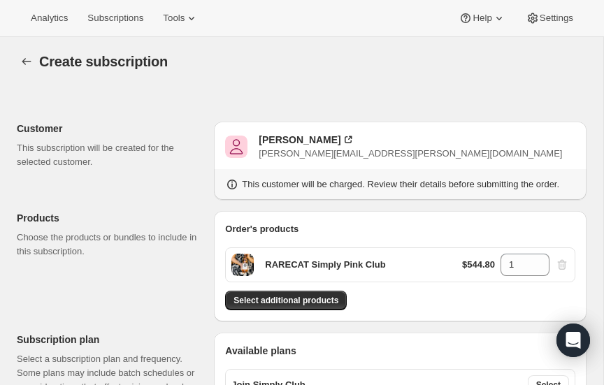
scroll to position [0, 0]
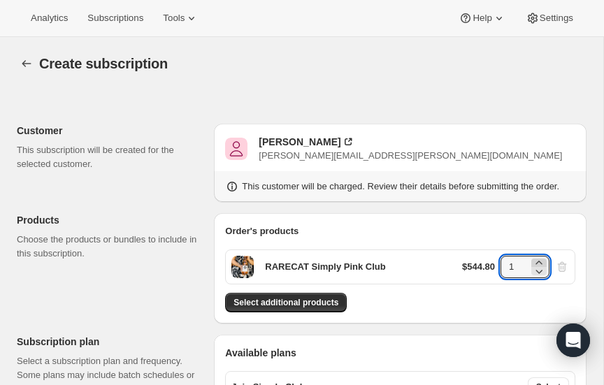
click at [543, 259] on icon at bounding box center [539, 263] width 14 height 14
click at [540, 261] on icon at bounding box center [539, 262] width 6 height 3
click at [540, 271] on icon at bounding box center [539, 271] width 14 height 14
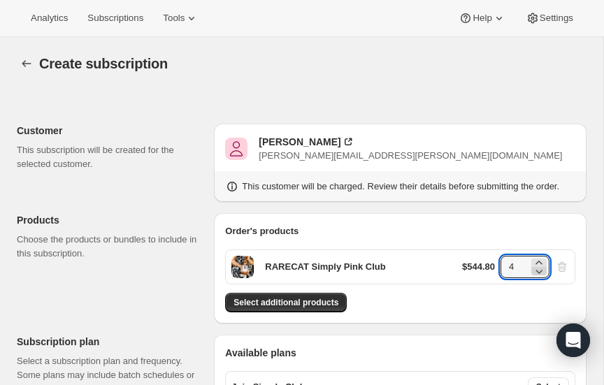
click at [539, 270] on icon at bounding box center [539, 271] width 14 height 14
type input "1"
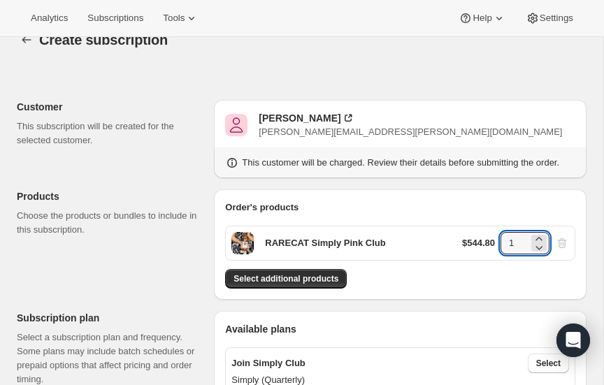
scroll to position [21, 0]
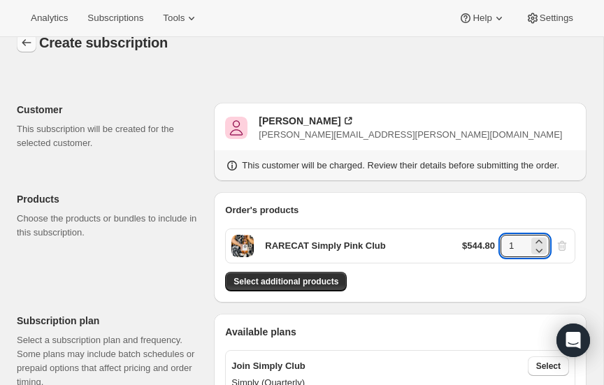
click at [24, 41] on icon "button" at bounding box center [27, 43] width 14 height 14
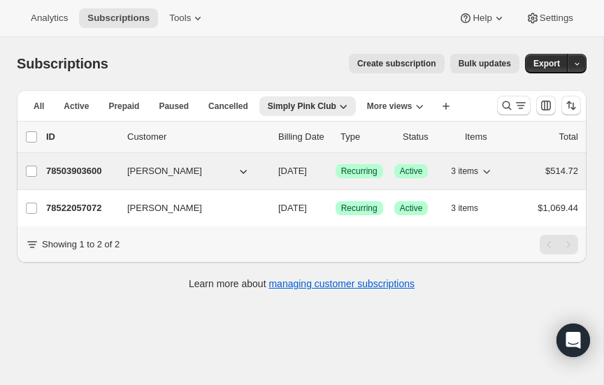
click at [83, 168] on p "78503903600" at bounding box center [81, 171] width 70 height 14
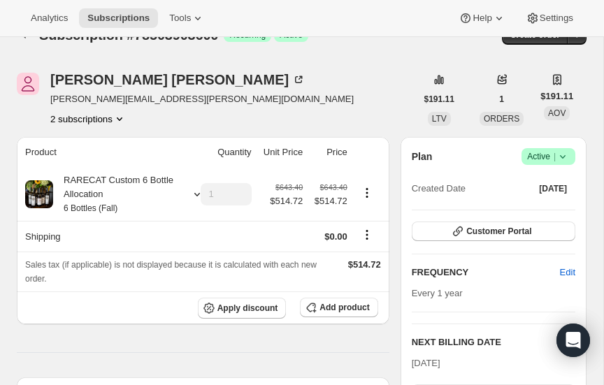
scroll to position [5, 0]
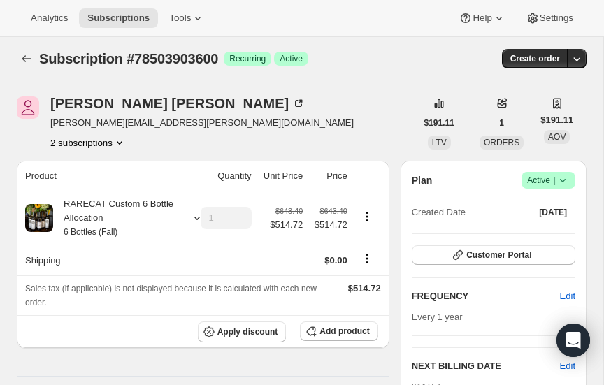
click at [122, 138] on icon "Product actions" at bounding box center [120, 143] width 14 height 14
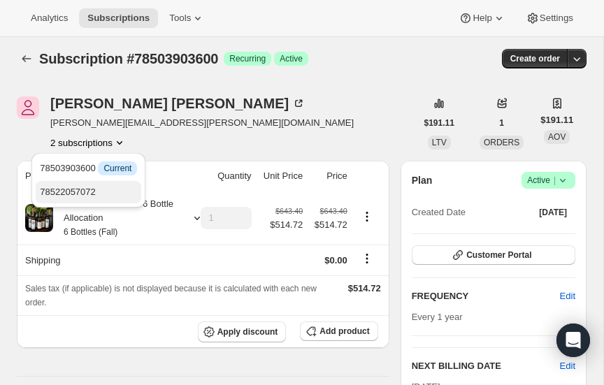
click at [85, 187] on span "78522057072" at bounding box center [68, 192] width 56 height 10
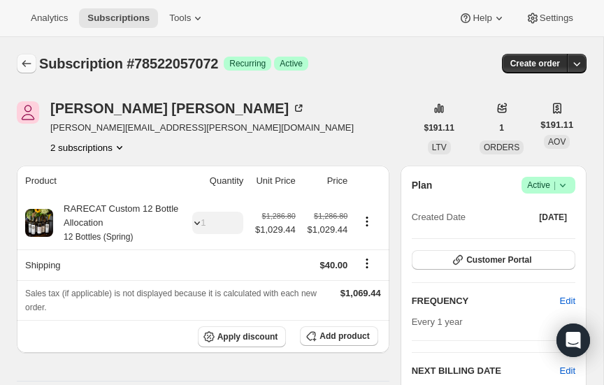
click at [26, 62] on icon "Subscriptions" at bounding box center [27, 64] width 14 height 14
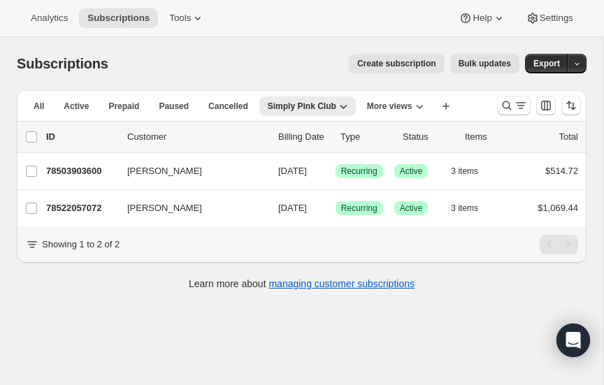
click at [402, 62] on span "Create subscription" at bounding box center [396, 63] width 79 height 11
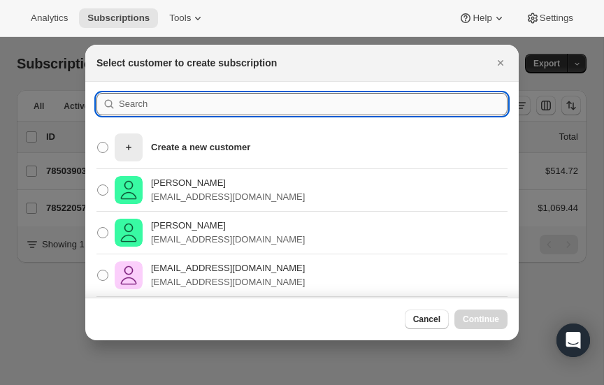
click at [199, 104] on input ":r7hc:" at bounding box center [313, 104] width 389 height 22
type input "[PERSON_NAME]"
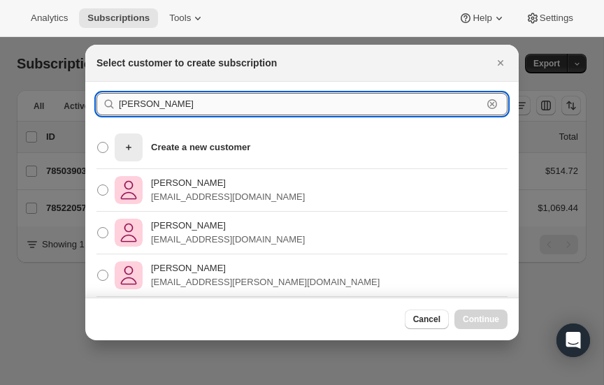
click at [177, 107] on input "[PERSON_NAME]" at bounding box center [301, 104] width 364 height 22
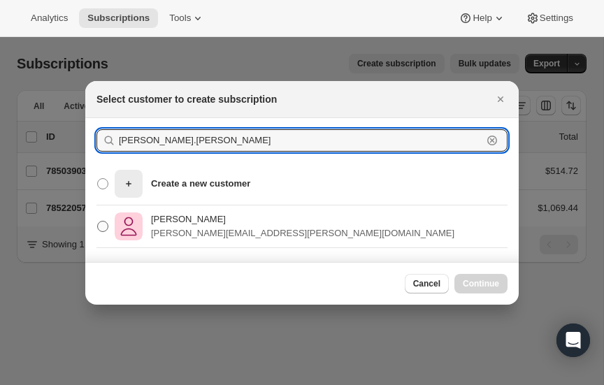
type input "[PERSON_NAME].[PERSON_NAME]"
click at [101, 229] on span ":r7hc:" at bounding box center [102, 226] width 11 height 11
click at [98, 222] on input "[PERSON_NAME] [PERSON_NAME][EMAIL_ADDRESS][PERSON_NAME][DOMAIN_NAME]" at bounding box center [97, 221] width 1 height 1
radio input "true"
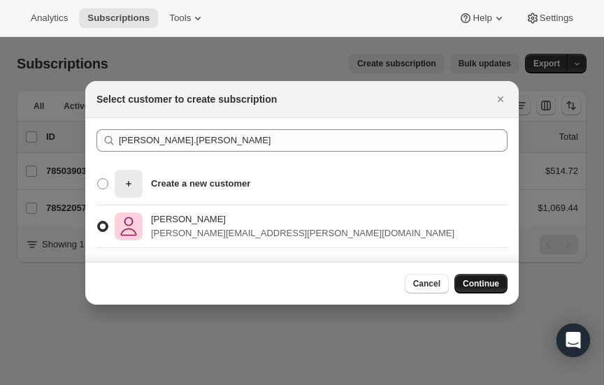
click at [478, 283] on span "Continue" at bounding box center [481, 283] width 36 height 11
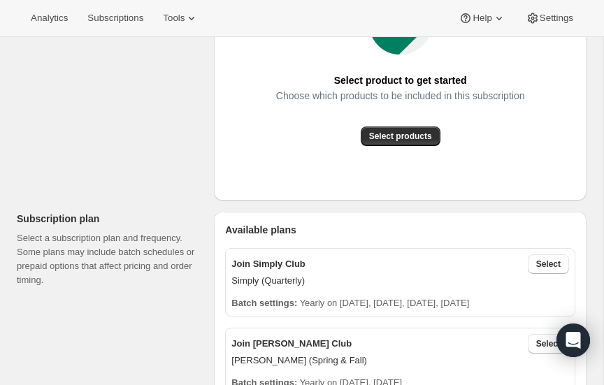
scroll to position [284, 0]
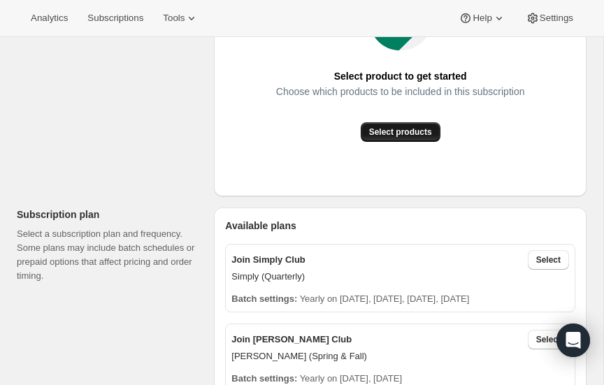
click at [396, 129] on span "Select products" at bounding box center [400, 132] width 63 height 11
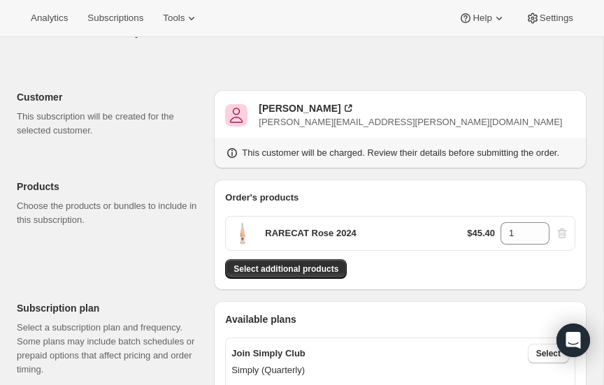
scroll to position [38, 0]
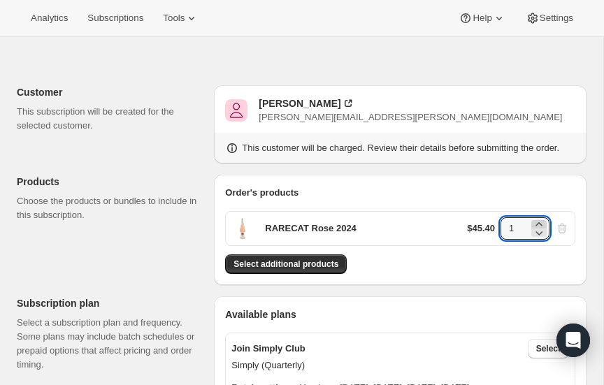
click at [539, 220] on icon at bounding box center [539, 225] width 14 height 14
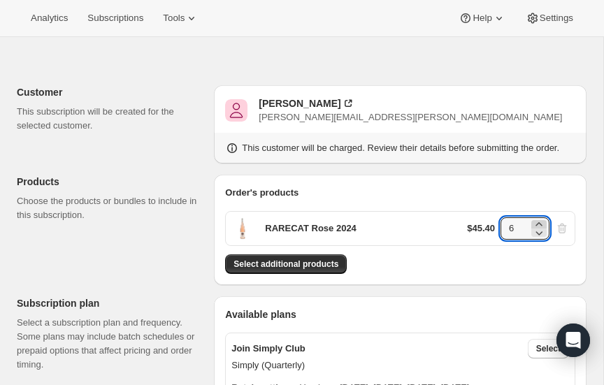
click at [539, 220] on icon at bounding box center [539, 225] width 14 height 14
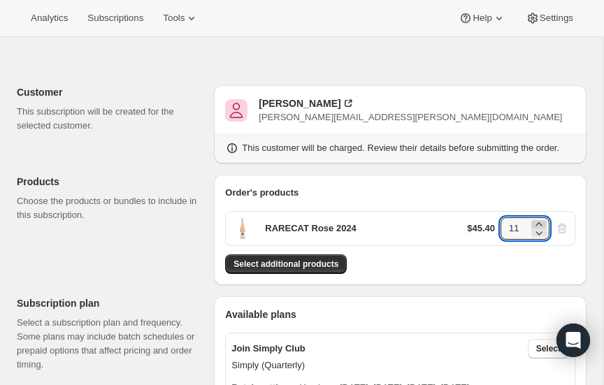
click at [539, 220] on icon at bounding box center [539, 225] width 14 height 14
type input "12"
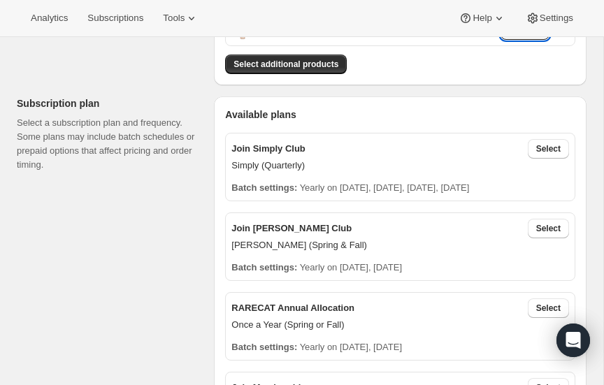
scroll to position [240, 0]
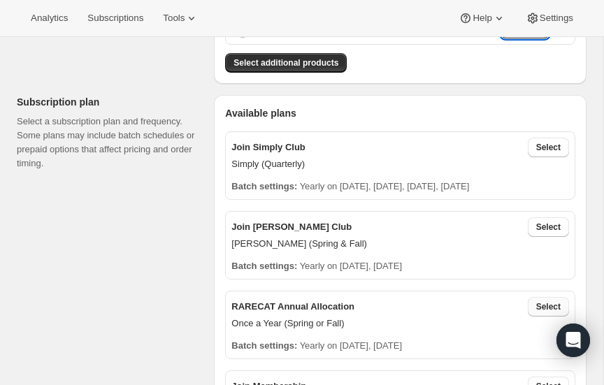
click at [545, 304] on span "Select" at bounding box center [548, 306] width 24 height 11
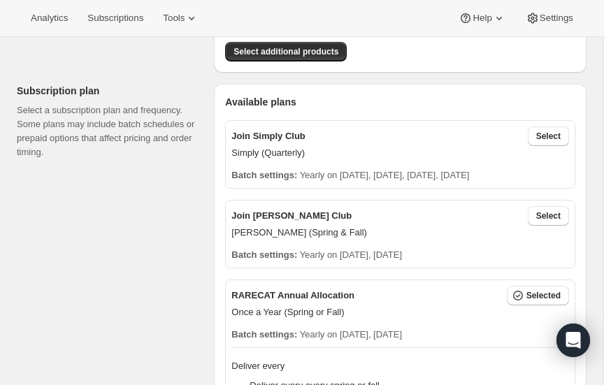
scroll to position [252, 0]
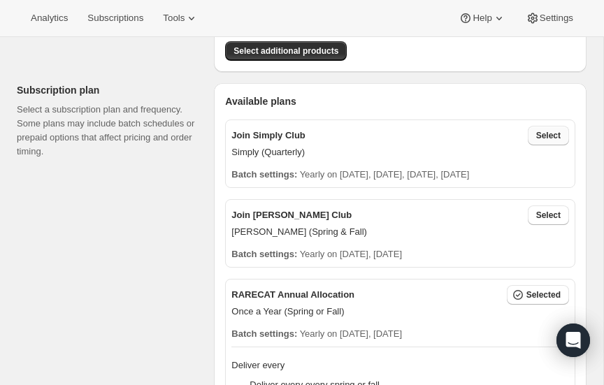
click at [546, 128] on button "Select" at bounding box center [548, 136] width 41 height 20
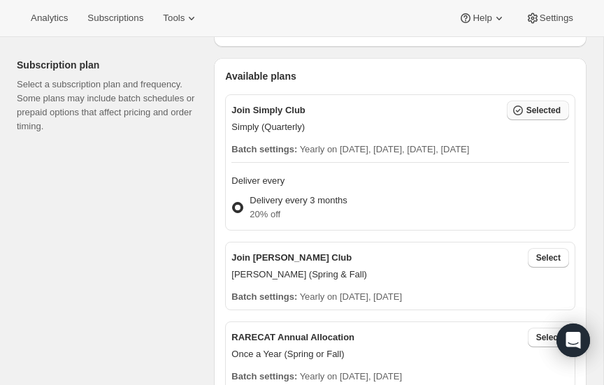
scroll to position [314, 0]
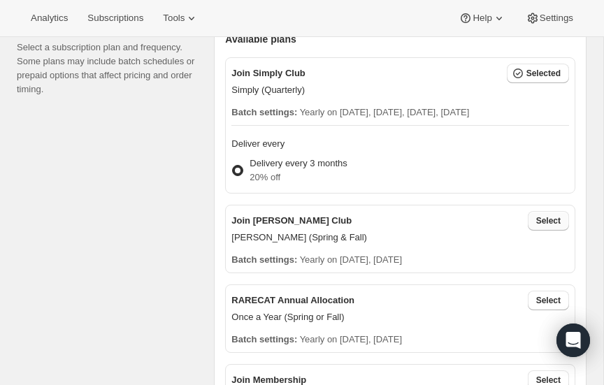
click at [545, 218] on span "Select" at bounding box center [548, 220] width 24 height 11
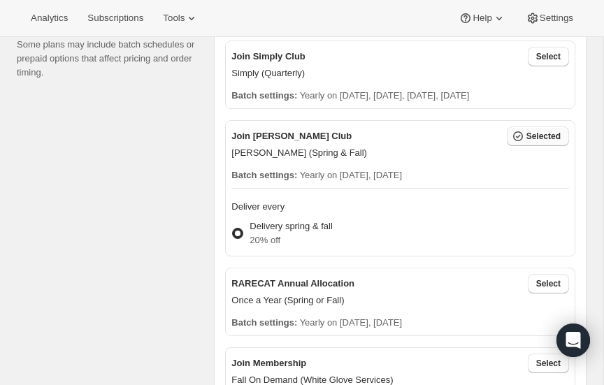
scroll to position [0, 0]
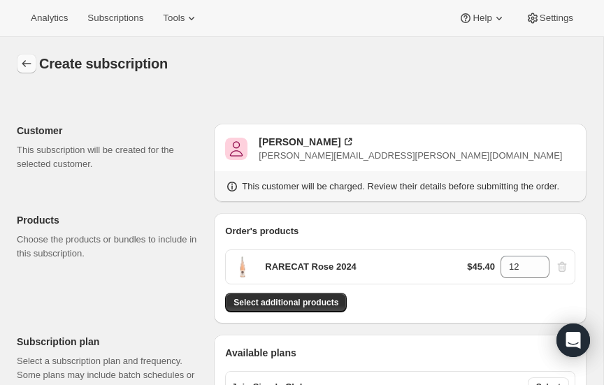
click at [26, 59] on icon "button" at bounding box center [27, 64] width 14 height 14
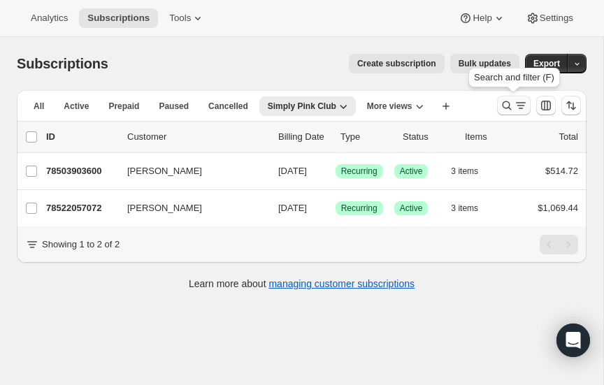
click at [503, 103] on icon "Search and filter results" at bounding box center [507, 106] width 14 height 14
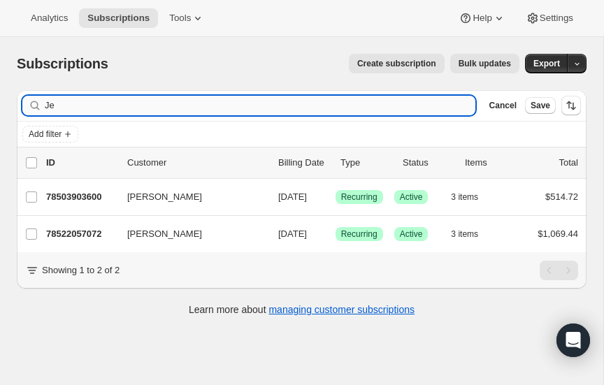
type input "J"
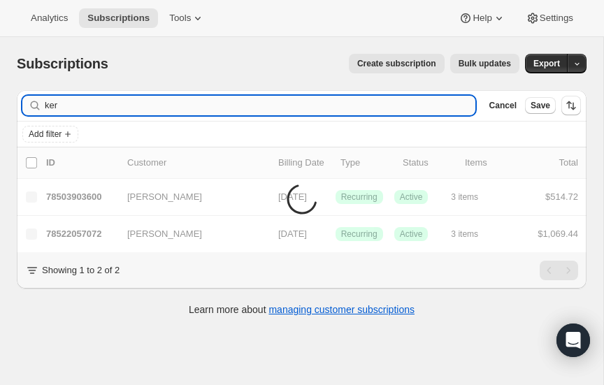
type input "keri"
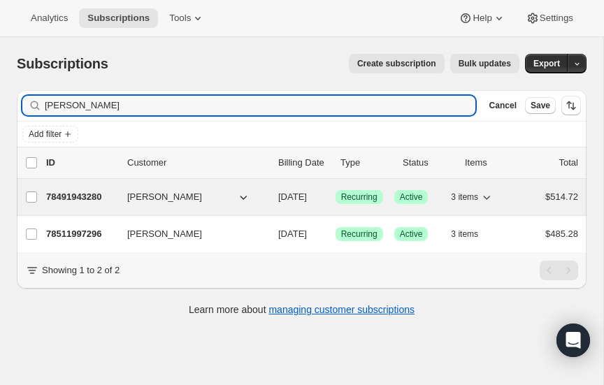
type input "[PERSON_NAME]"
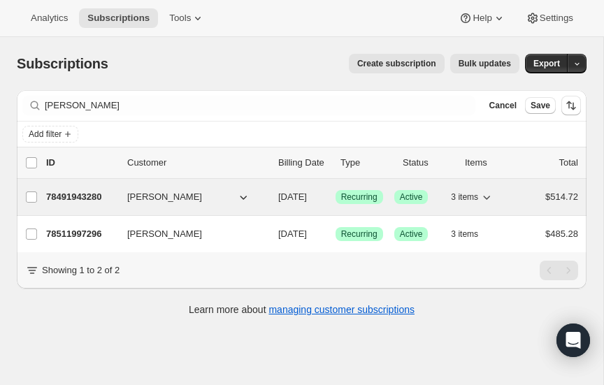
click at [243, 194] on icon "button" at bounding box center [243, 197] width 14 height 14
click at [87, 193] on p "78491943280" at bounding box center [81, 197] width 70 height 14
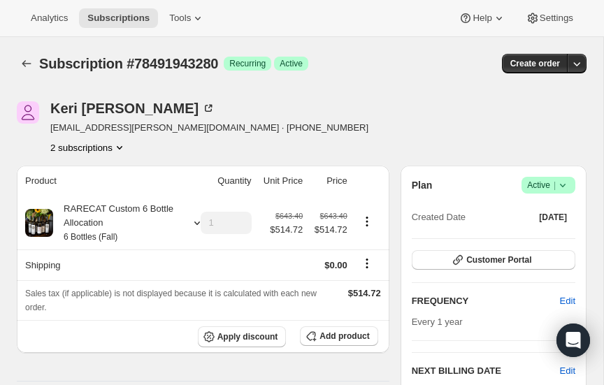
click at [118, 144] on icon "Product actions" at bounding box center [120, 148] width 14 height 14
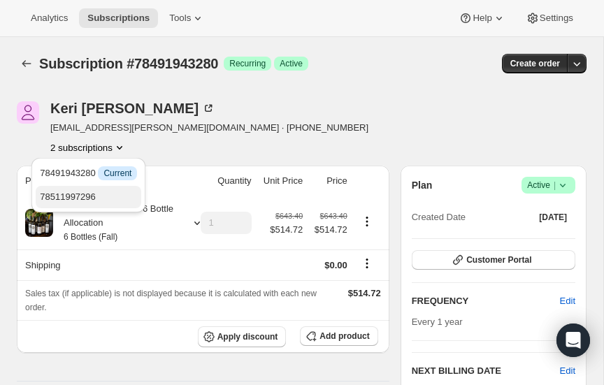
click at [87, 194] on span "78511997296" at bounding box center [68, 197] width 56 height 10
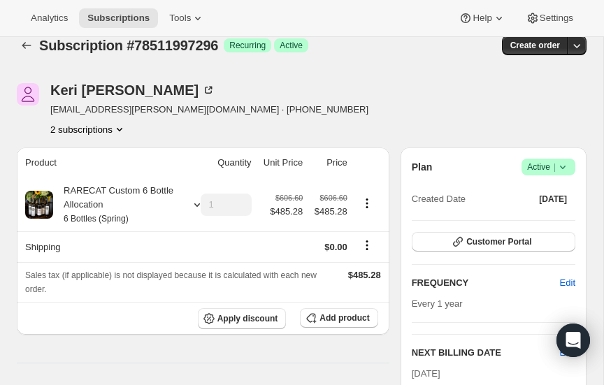
scroll to position [18, 0]
click at [197, 201] on icon at bounding box center [197, 205] width 14 height 14
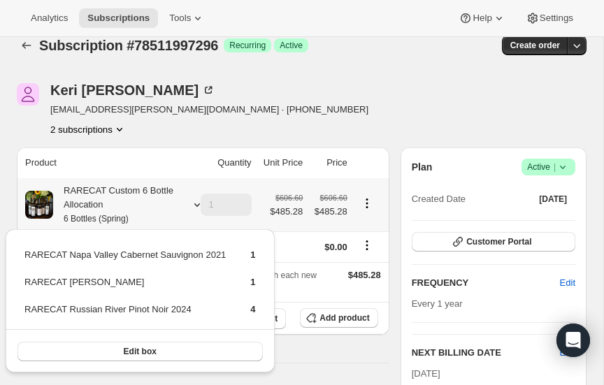
click at [197, 201] on icon at bounding box center [197, 205] width 14 height 14
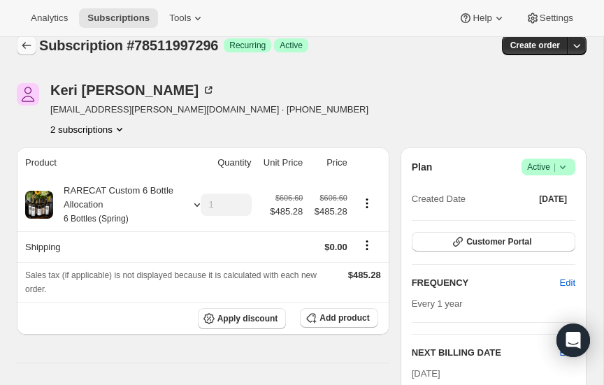
click at [27, 42] on icon "Subscriptions" at bounding box center [27, 45] width 14 height 14
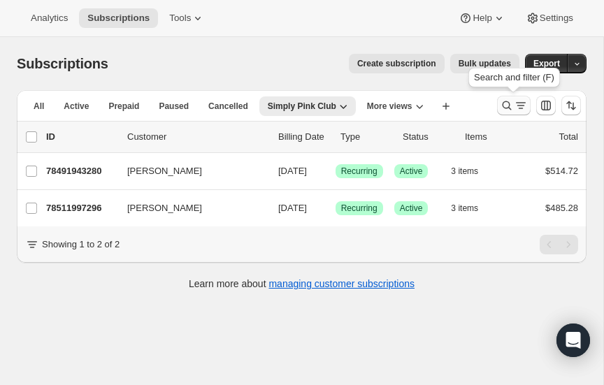
click at [506, 106] on icon "Search and filter results" at bounding box center [507, 106] width 14 height 14
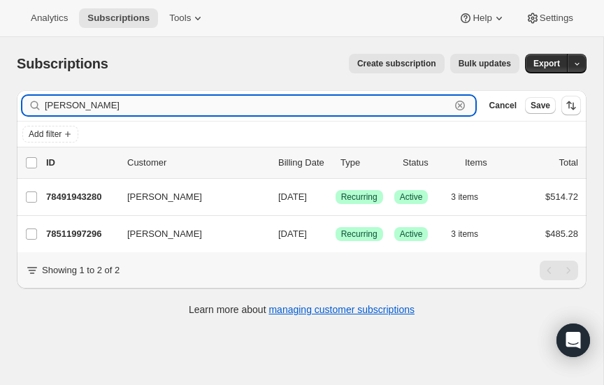
click at [117, 104] on input "[PERSON_NAME]" at bounding box center [248, 106] width 406 height 20
type input "K"
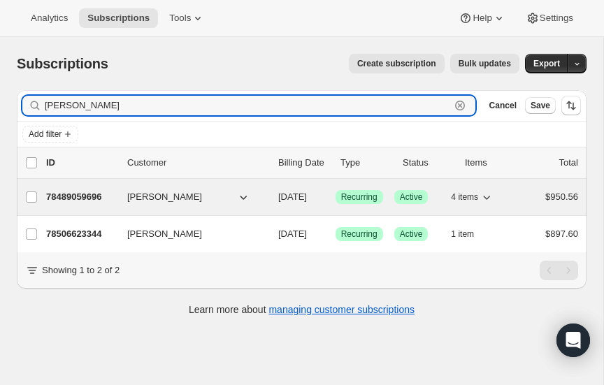
type input "[PERSON_NAME]"
click at [83, 194] on p "78489059696" at bounding box center [81, 197] width 70 height 14
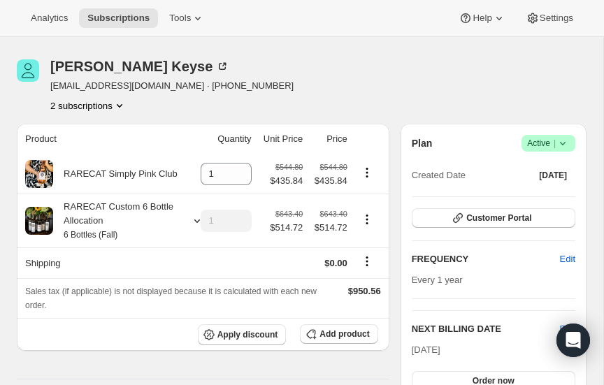
scroll to position [39, 0]
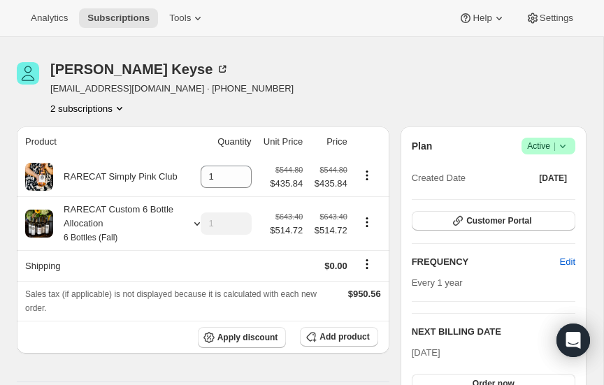
click at [122, 106] on icon "Product actions" at bounding box center [120, 108] width 14 height 14
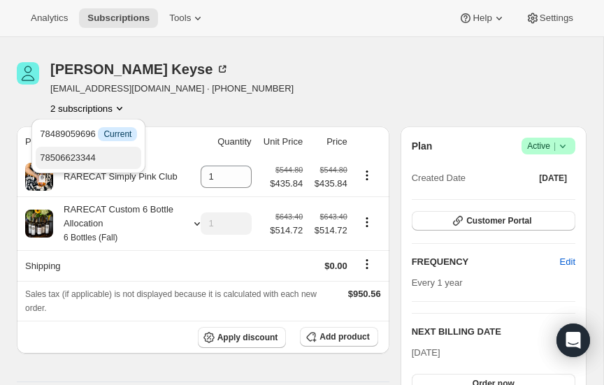
click at [78, 154] on span "78506623344" at bounding box center [68, 157] width 56 height 10
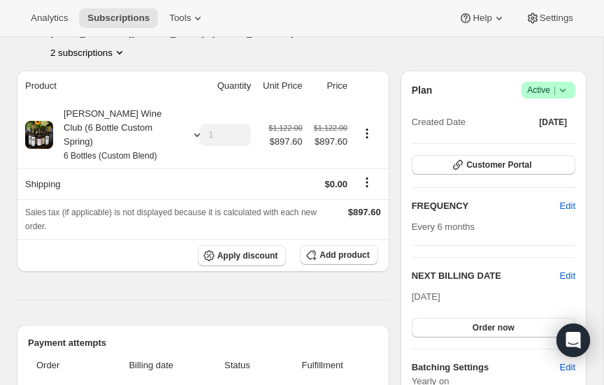
scroll to position [95, 0]
click at [196, 128] on icon at bounding box center [197, 135] width 14 height 14
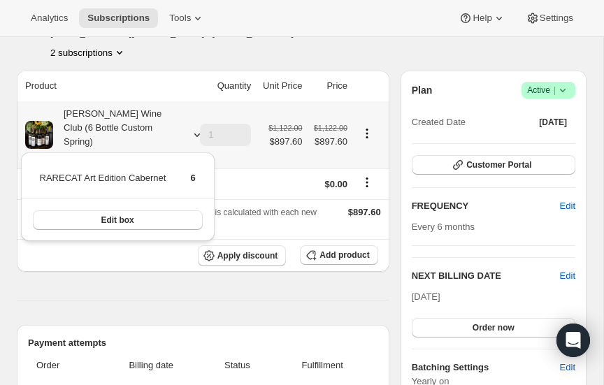
click at [196, 128] on icon at bounding box center [197, 135] width 14 height 14
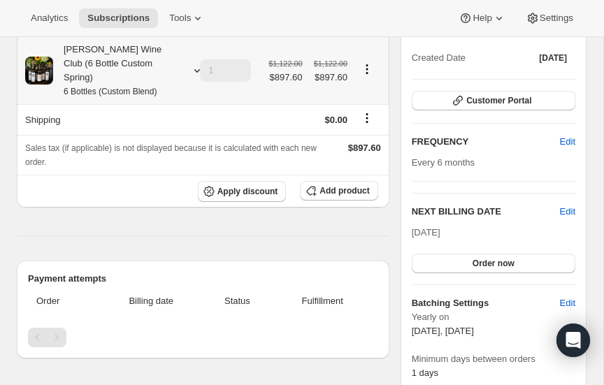
scroll to position [157, 0]
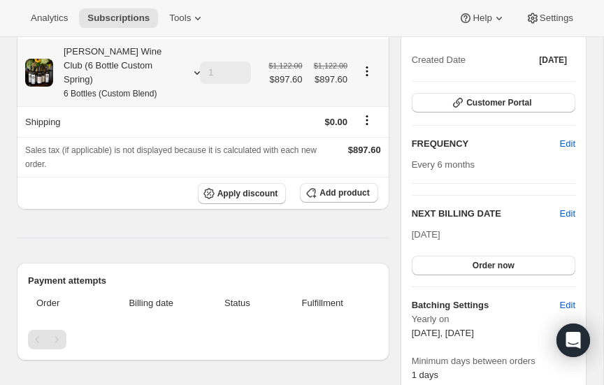
click at [197, 66] on icon at bounding box center [197, 73] width 14 height 14
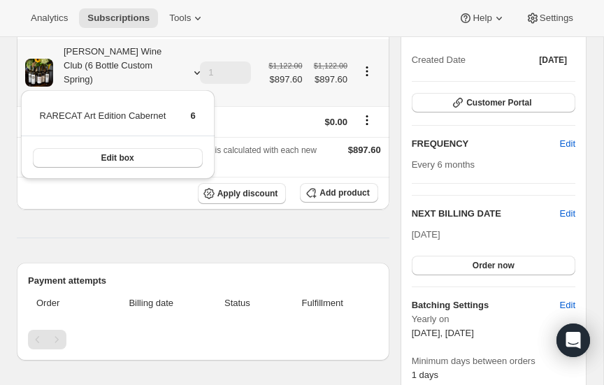
click at [197, 66] on icon at bounding box center [197, 73] width 14 height 14
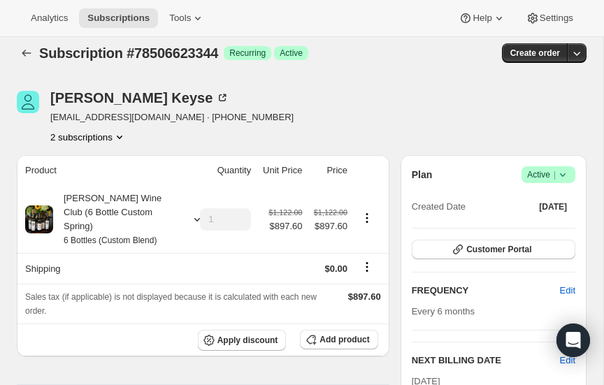
scroll to position [0, 0]
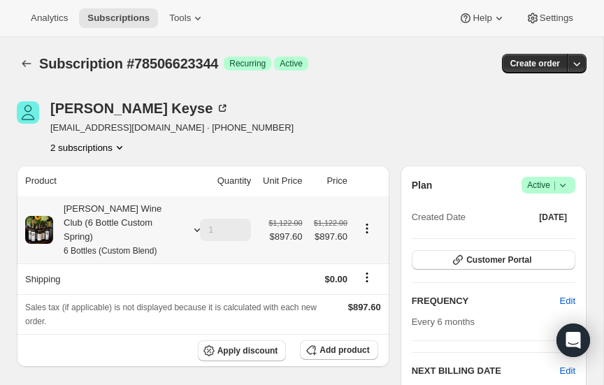
click at [194, 223] on icon at bounding box center [197, 230] width 14 height 14
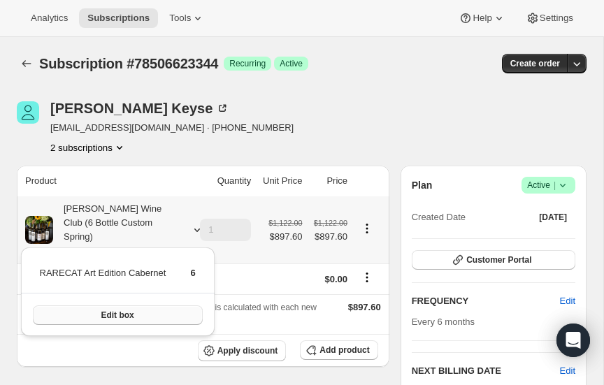
click at [111, 315] on span "Edit box" at bounding box center [117, 315] width 33 height 11
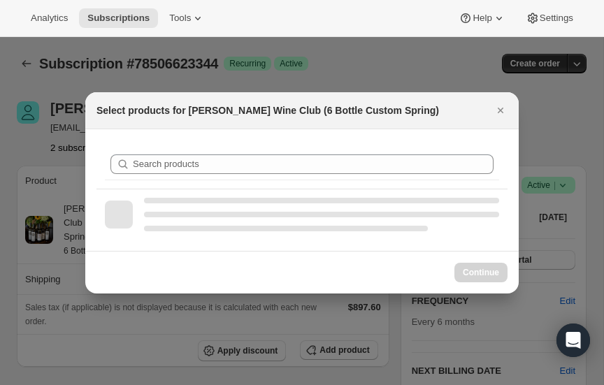
select select "gid://shopify/ProductVariant/52416538050928"
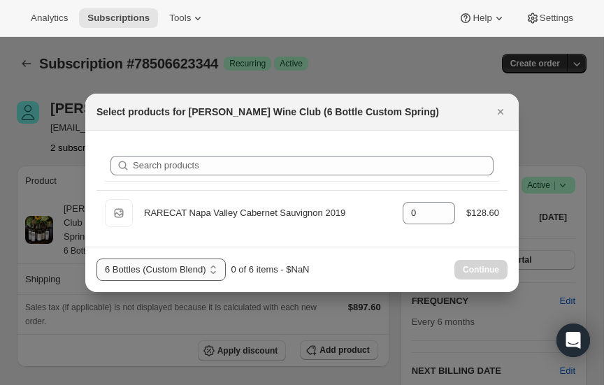
click at [214, 269] on select "6 Bottles (St. Emilion) 6 Bottles (Rose) 6 Bottles (Mixed) 6 Bottles (Champagne…" at bounding box center [161, 270] width 129 height 22
click at [97, 259] on select "6 Bottles (St. Emilion) 6 Bottles (Rose) 6 Bottles (Mixed) 6 Bottles (Champagne…" at bounding box center [161, 270] width 129 height 22
click at [501, 114] on icon "Close" at bounding box center [501, 112] width 14 height 14
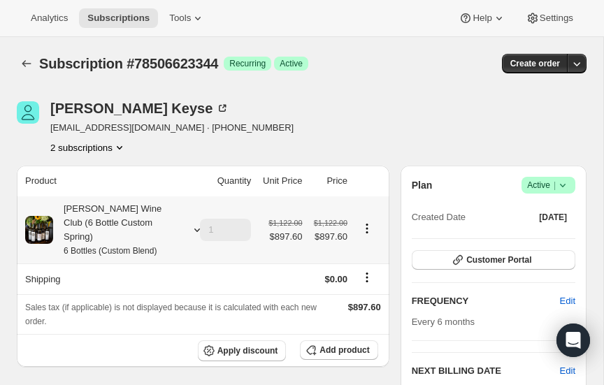
click at [195, 223] on icon at bounding box center [197, 230] width 14 height 14
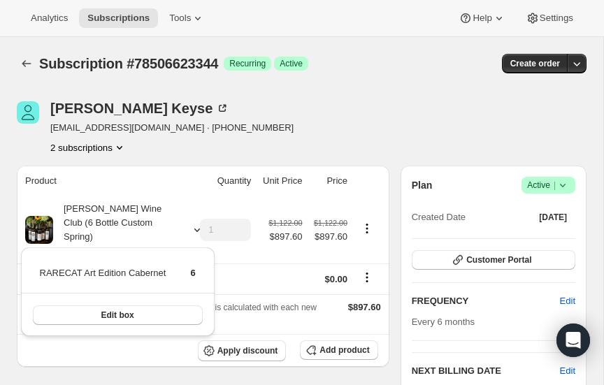
click at [241, 138] on div "[PERSON_NAME] [EMAIL_ADDRESS][DOMAIN_NAME] · [PHONE_NUMBER] 2 subscriptions" at bounding box center [216, 127] width 399 height 53
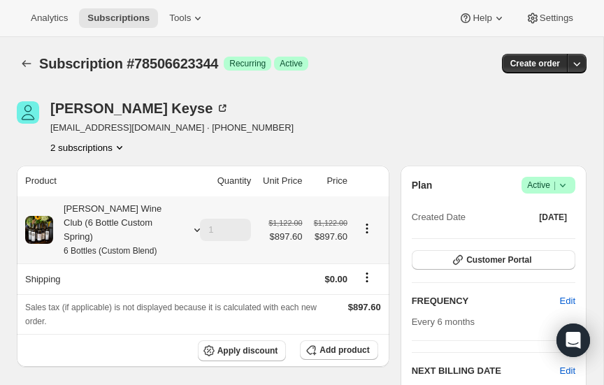
click at [192, 223] on icon at bounding box center [197, 230] width 14 height 14
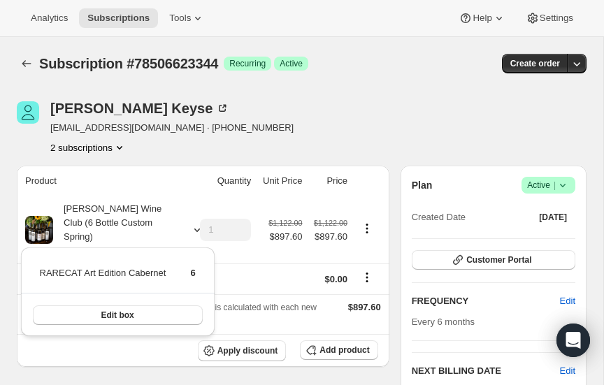
click at [328, 108] on div "[PERSON_NAME] [EMAIL_ADDRESS][DOMAIN_NAME] · [PHONE_NUMBER] 2 subscriptions" at bounding box center [216, 127] width 399 height 53
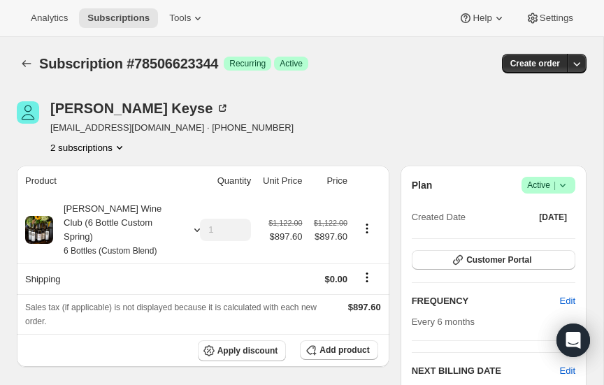
click at [124, 149] on icon "Product actions" at bounding box center [120, 148] width 14 height 14
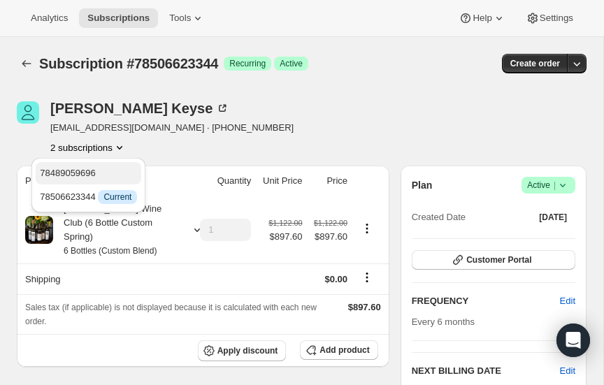
click at [80, 168] on span "78489059696" at bounding box center [68, 173] width 56 height 10
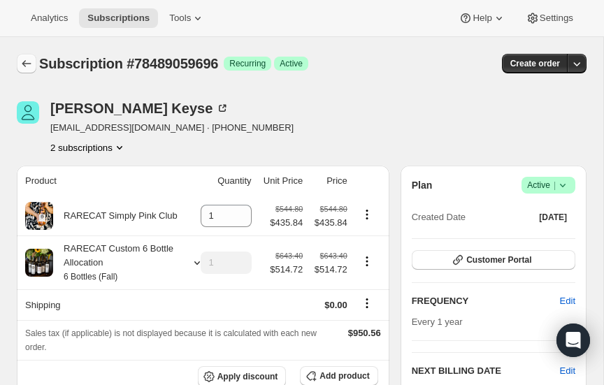
click at [27, 62] on icon "Subscriptions" at bounding box center [27, 64] width 14 height 14
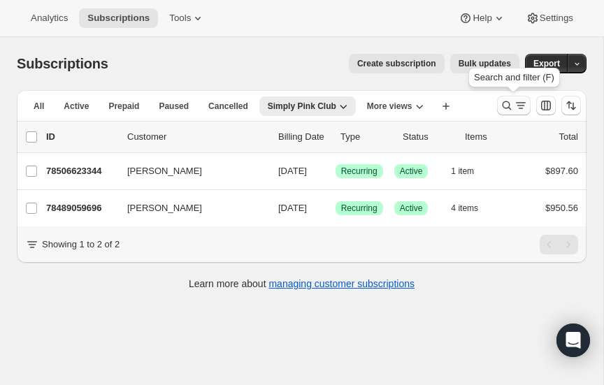
click at [510, 104] on icon "Search and filter results" at bounding box center [507, 106] width 14 height 14
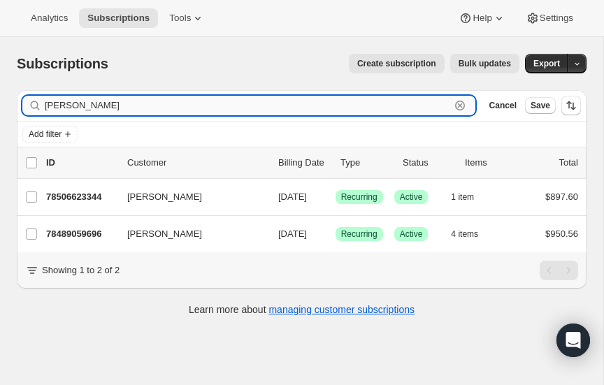
click at [94, 104] on input "[PERSON_NAME]" at bounding box center [248, 106] width 406 height 20
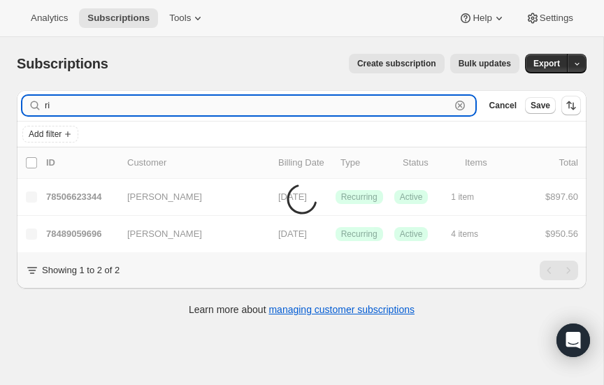
type input "r"
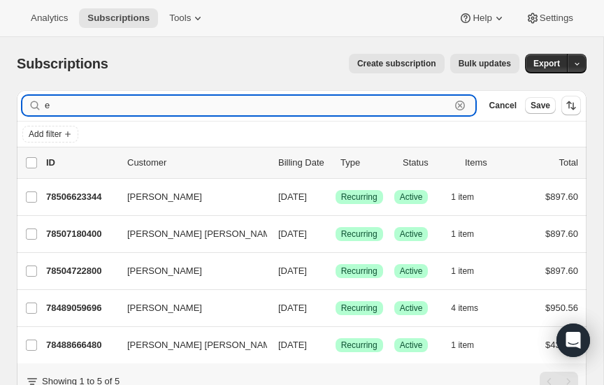
type input "ed"
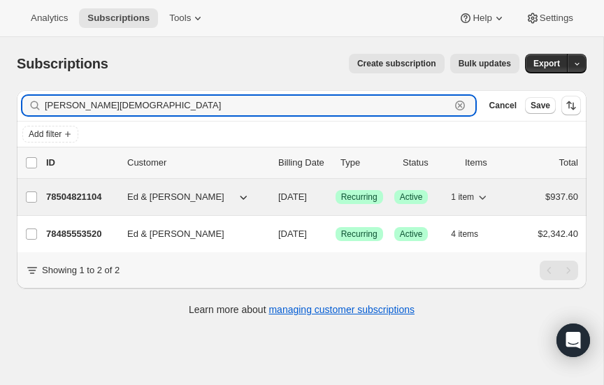
type input "[PERSON_NAME][DEMOGRAPHIC_DATA]"
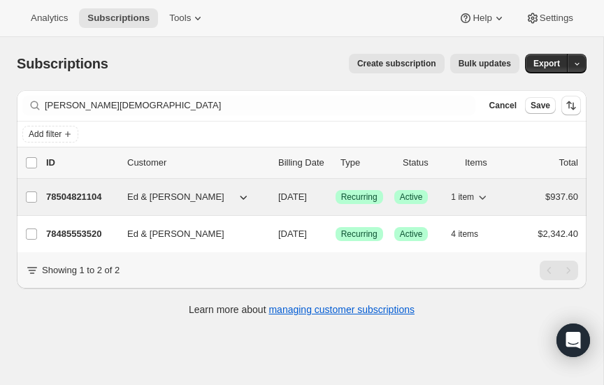
click at [83, 191] on p "78504821104" at bounding box center [81, 197] width 70 height 14
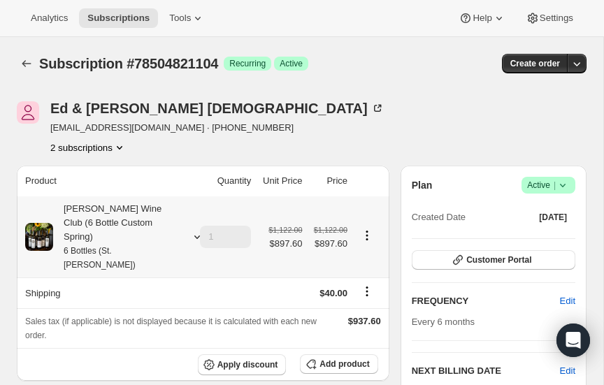
click at [194, 236] on icon at bounding box center [197, 237] width 6 height 3
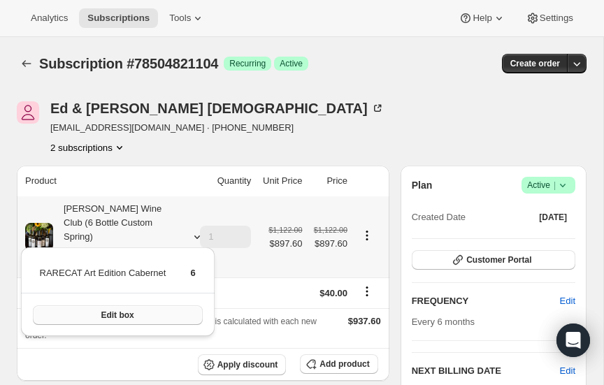
click at [117, 315] on span "Edit box" at bounding box center [117, 315] width 33 height 11
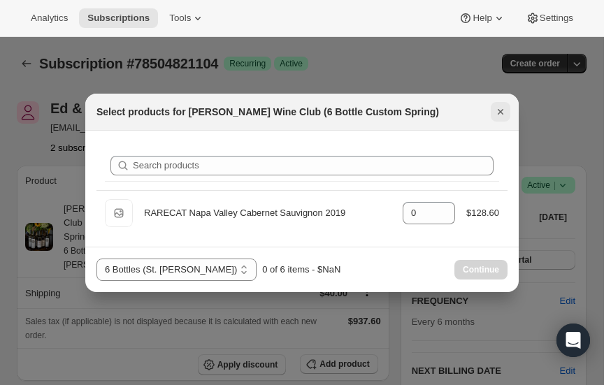
click at [500, 108] on icon "Close" at bounding box center [501, 112] width 14 height 14
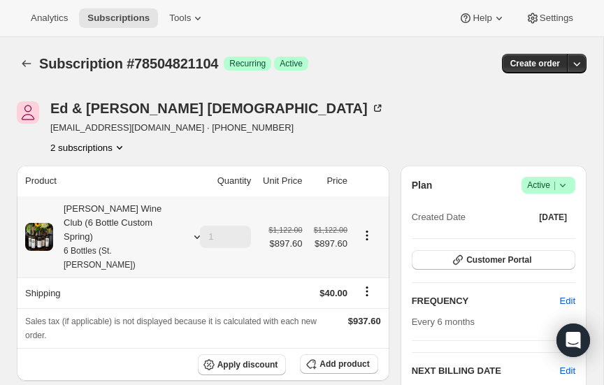
click at [196, 230] on icon at bounding box center [197, 237] width 14 height 14
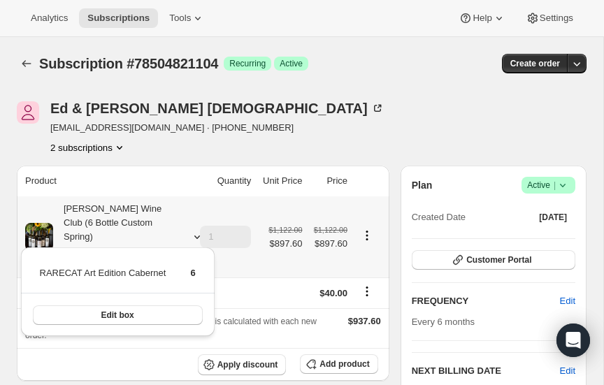
click at [195, 230] on icon at bounding box center [197, 237] width 14 height 14
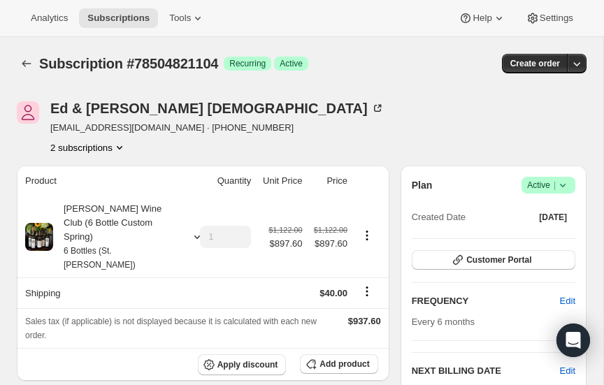
click at [122, 145] on icon "Product actions" at bounding box center [120, 148] width 14 height 14
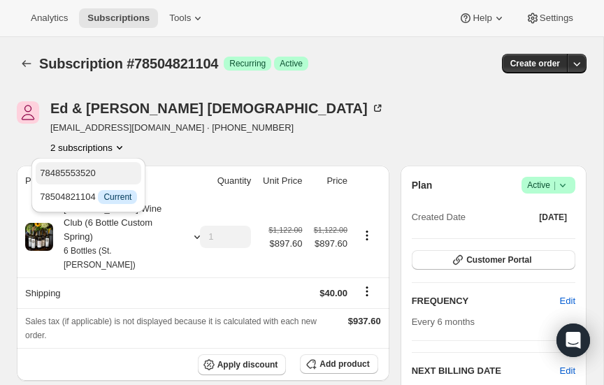
click at [83, 171] on span "78485553520" at bounding box center [68, 173] width 56 height 10
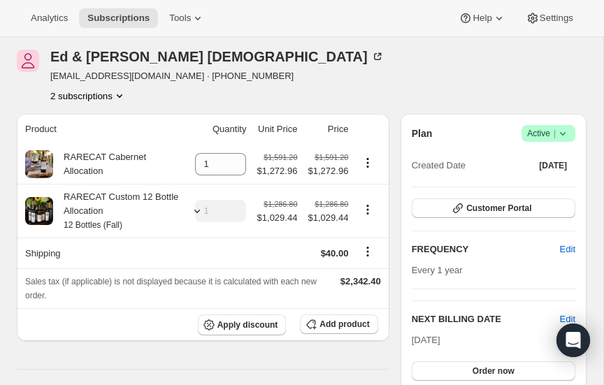
scroll to position [42, 0]
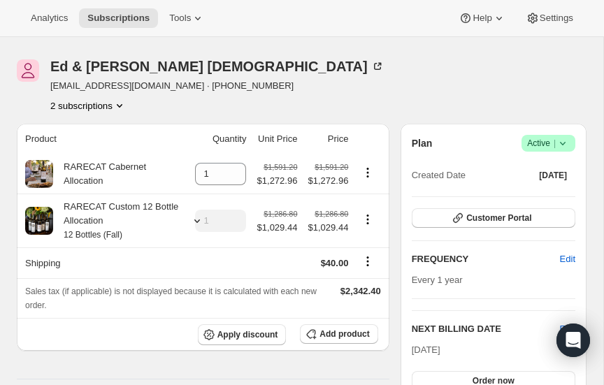
click at [122, 102] on icon "Product actions" at bounding box center [120, 106] width 14 height 14
click at [76, 127] on span "78485553520 Info Current" at bounding box center [88, 131] width 97 height 10
click at [311, 65] on div "Ed & [PERSON_NAME] [EMAIL_ADDRESS][DOMAIN_NAME] · [PHONE_NUMBER] 2 subscriptions" at bounding box center [216, 85] width 399 height 53
click at [88, 204] on div "RARECAT Custom 12 Bottle Allocation 12 Bottles (Fall)" at bounding box center [116, 221] width 126 height 42
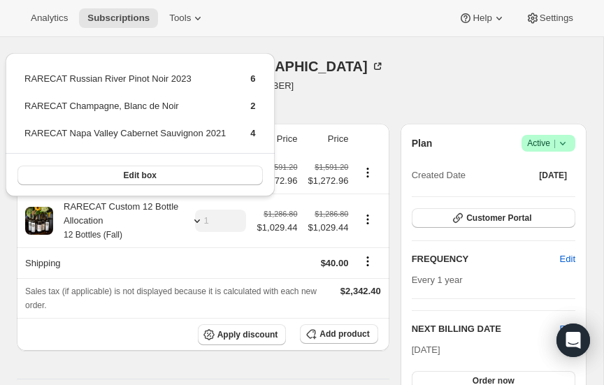
click at [368, 78] on div "Ed & [PERSON_NAME] [EMAIL_ADDRESS][DOMAIN_NAME] · [PHONE_NUMBER] 2 subscriptions" at bounding box center [216, 85] width 399 height 53
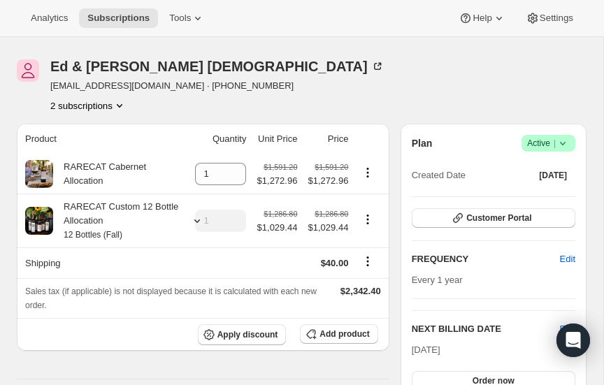
click at [120, 101] on icon "Product actions" at bounding box center [120, 106] width 14 height 14
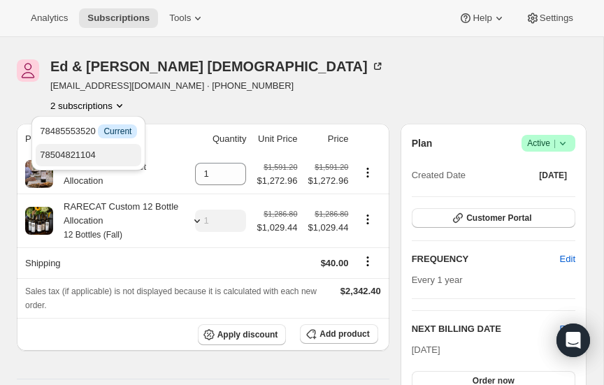
click at [85, 153] on span "78504821104" at bounding box center [68, 155] width 56 height 10
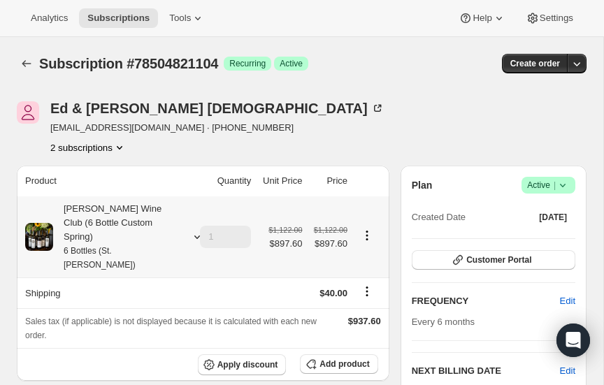
click at [197, 236] on icon at bounding box center [197, 237] width 6 height 3
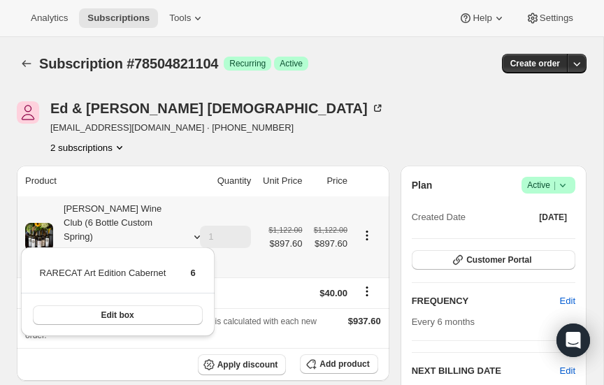
click at [197, 236] on icon at bounding box center [197, 237] width 6 height 3
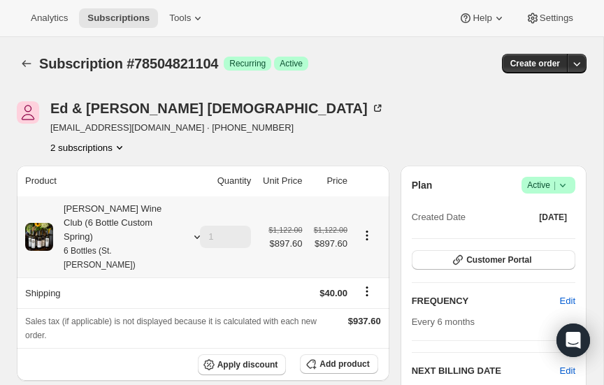
click at [194, 230] on icon at bounding box center [197, 237] width 14 height 14
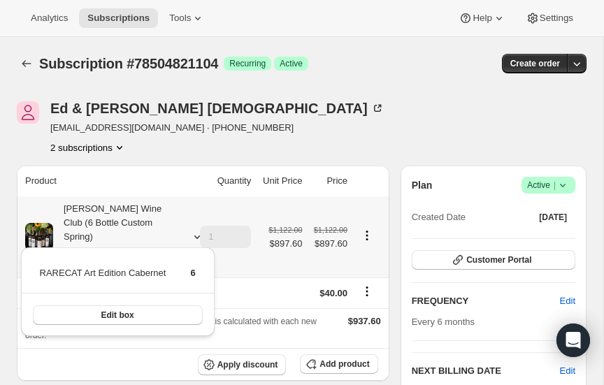
click at [194, 230] on icon at bounding box center [197, 237] width 14 height 14
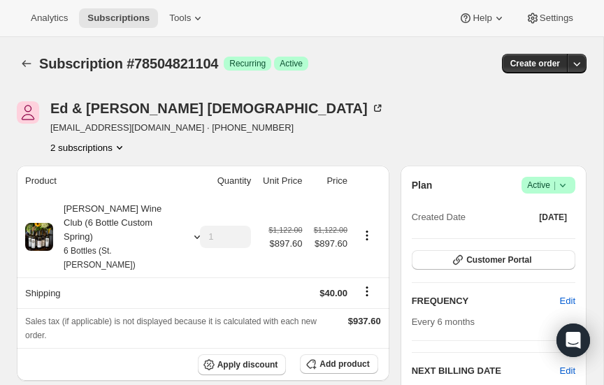
click at [119, 144] on icon "Product actions" at bounding box center [120, 148] width 14 height 14
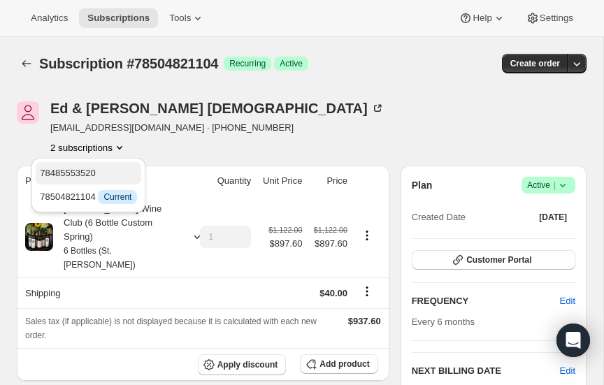
click at [85, 172] on span "78485553520" at bounding box center [68, 173] width 56 height 10
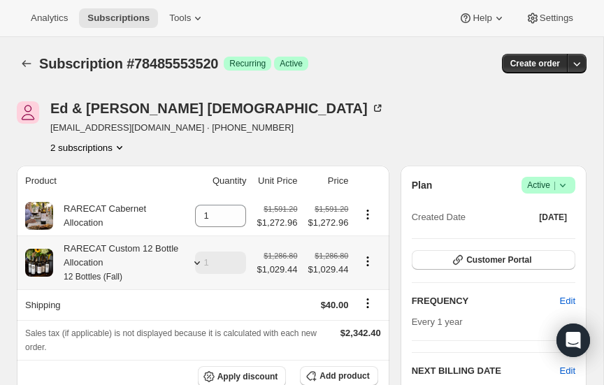
click at [110, 247] on div "RARECAT Custom 12 Bottle Allocation 12 Bottles (Fall)" at bounding box center [116, 263] width 126 height 42
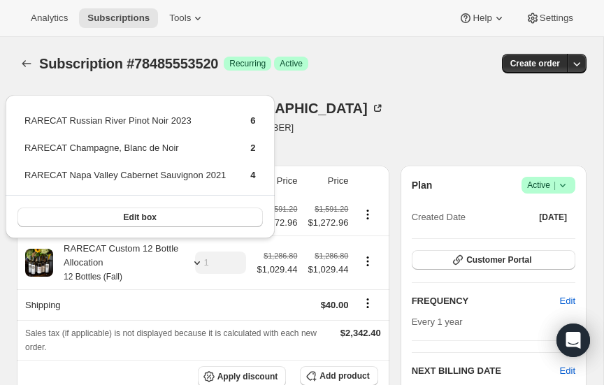
click at [304, 109] on div "Ed & [PERSON_NAME] [EMAIL_ADDRESS][DOMAIN_NAME] · [PHONE_NUMBER] 2 subscriptions" at bounding box center [216, 127] width 399 height 53
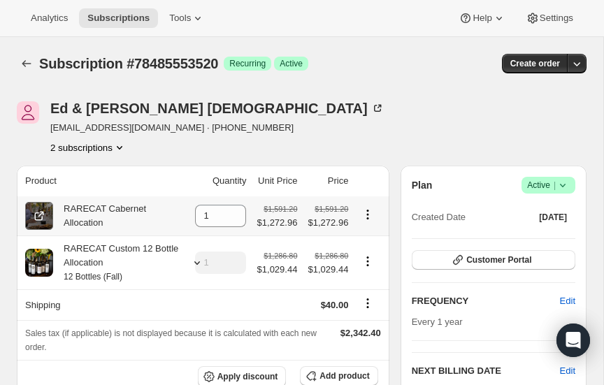
click at [38, 212] on icon at bounding box center [39, 216] width 14 height 14
click at [23, 63] on icon "Subscriptions" at bounding box center [26, 63] width 9 height 7
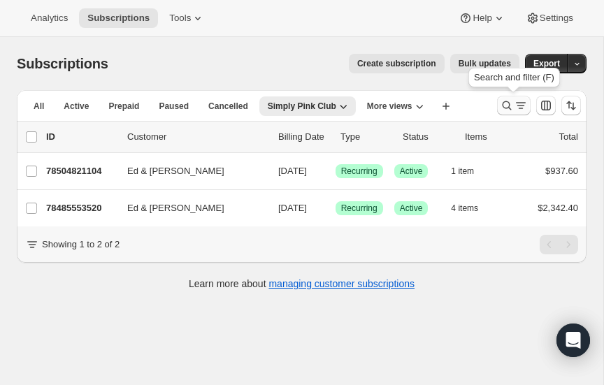
click at [507, 103] on icon "Search and filter results" at bounding box center [507, 106] width 14 height 14
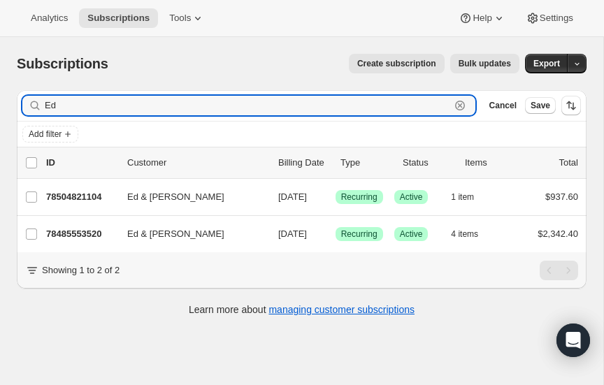
type input "E"
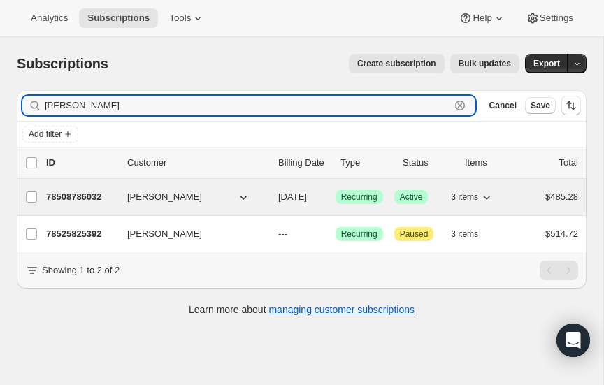
type input "[PERSON_NAME]"
click at [63, 192] on p "78508786032" at bounding box center [81, 197] width 70 height 14
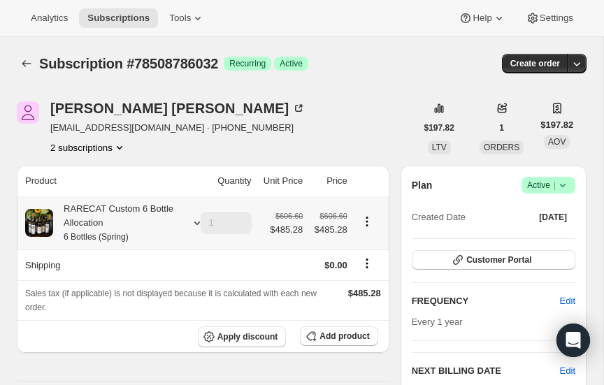
click at [195, 220] on icon at bounding box center [197, 223] width 14 height 14
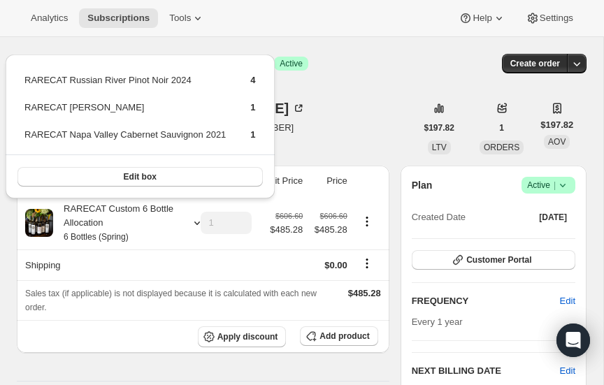
click at [365, 112] on div "[PERSON_NAME] [EMAIL_ADDRESS][DOMAIN_NAME] · [PHONE_NUMBER] 2 subscriptions" at bounding box center [216, 127] width 399 height 53
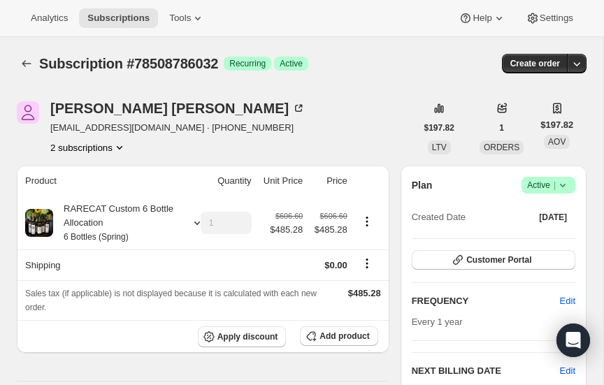
click at [120, 143] on icon "Product actions" at bounding box center [120, 148] width 14 height 14
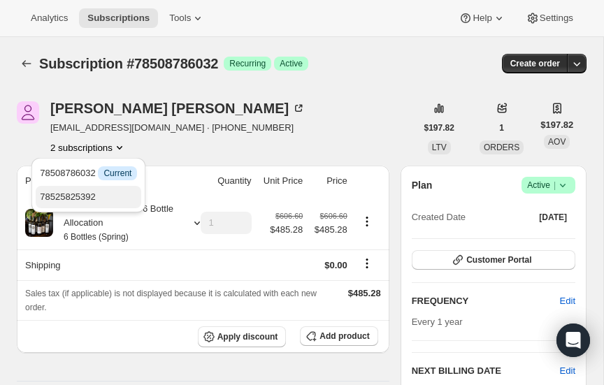
click at [78, 197] on span "78525825392" at bounding box center [68, 197] width 56 height 10
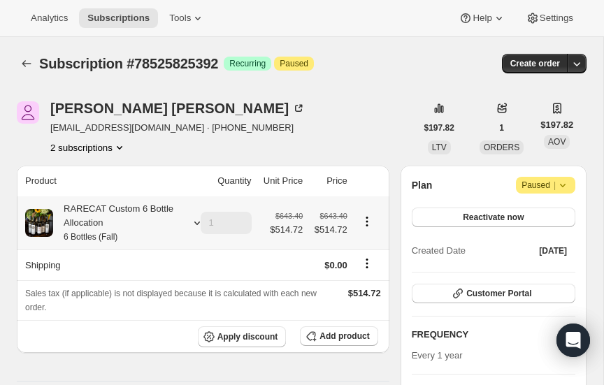
click at [195, 224] on icon at bounding box center [197, 223] width 14 height 14
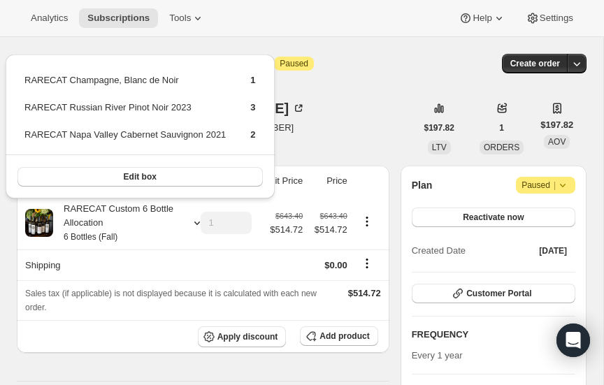
click at [337, 124] on div "[PERSON_NAME] [EMAIL_ADDRESS][DOMAIN_NAME] · [PHONE_NUMBER] 2 subscriptions" at bounding box center [216, 127] width 399 height 53
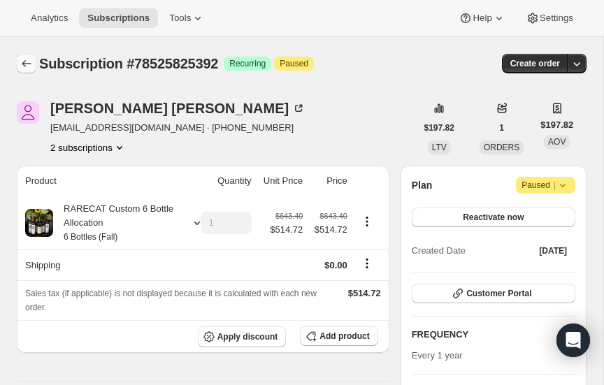
click at [26, 60] on icon "Subscriptions" at bounding box center [27, 64] width 14 height 14
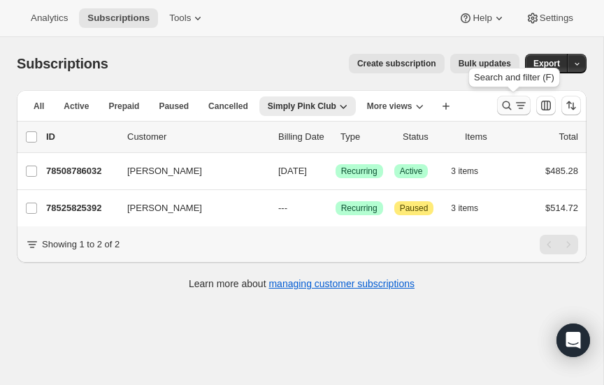
click at [505, 106] on icon "Search and filter results" at bounding box center [507, 106] width 14 height 14
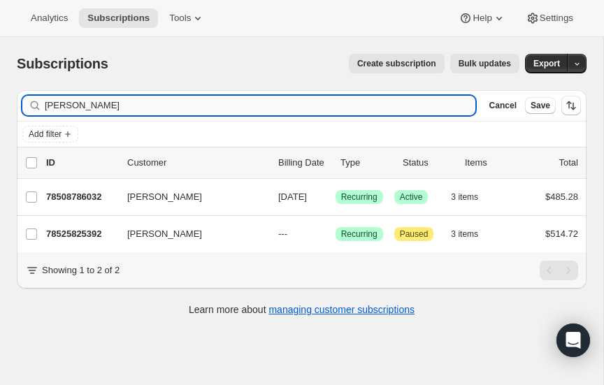
click at [122, 104] on input "[PERSON_NAME]" at bounding box center [260, 106] width 431 height 20
type input "h"
type input "[PERSON_NAME]"
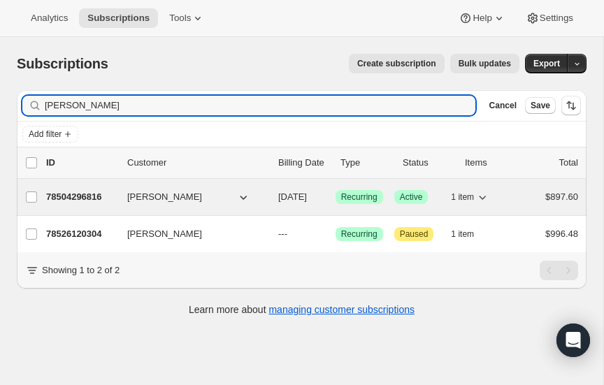
click at [73, 194] on p "78504296816" at bounding box center [81, 197] width 70 height 14
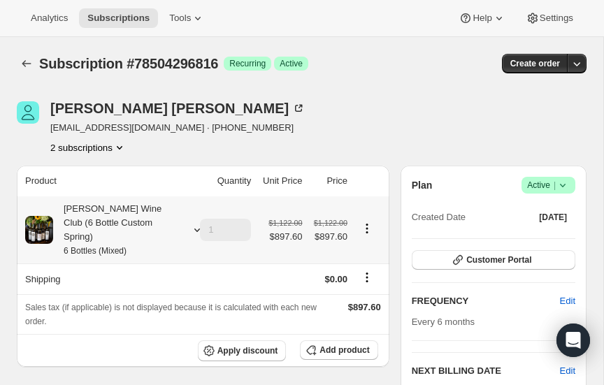
click at [195, 223] on icon at bounding box center [197, 230] width 14 height 14
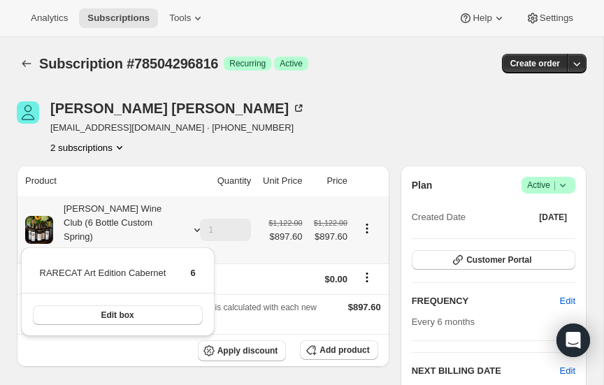
click at [195, 223] on icon at bounding box center [197, 230] width 14 height 14
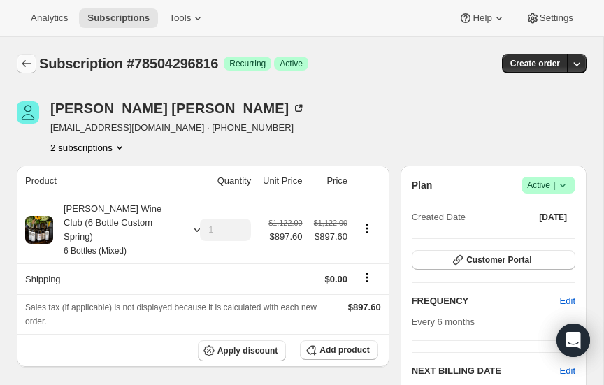
click at [27, 59] on icon "Subscriptions" at bounding box center [27, 64] width 14 height 14
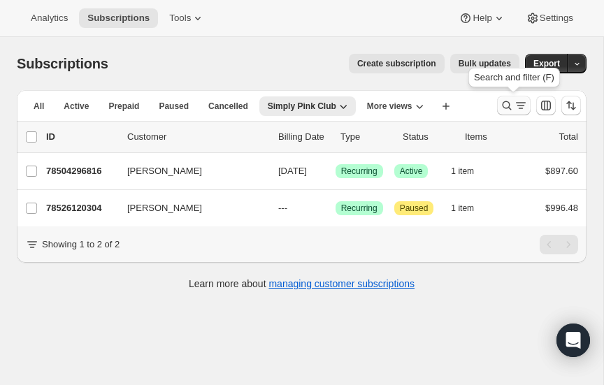
click at [506, 103] on icon "Search and filter results" at bounding box center [507, 106] width 14 height 14
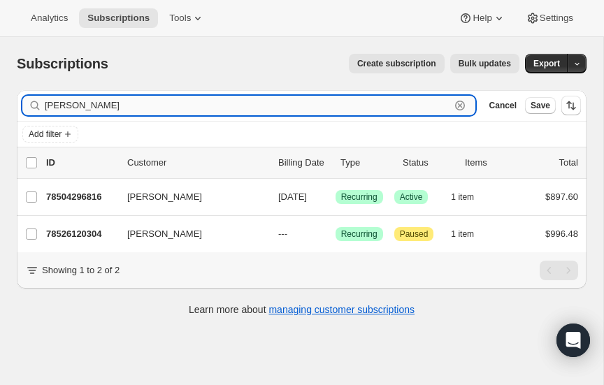
click at [125, 108] on input "[PERSON_NAME]" at bounding box center [248, 106] width 406 height 20
type input "l"
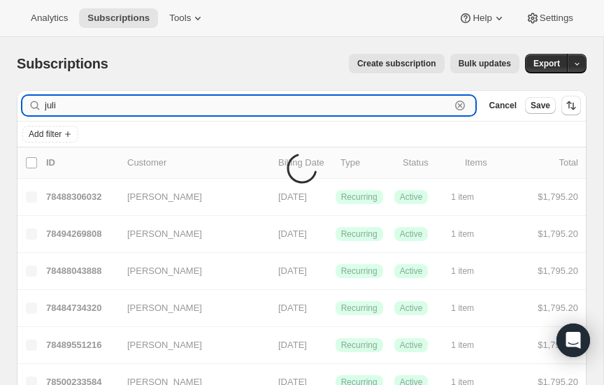
type input "[PERSON_NAME]"
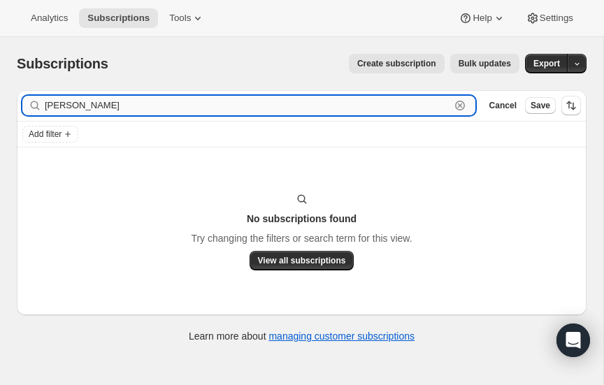
click at [106, 103] on input "[PERSON_NAME]" at bounding box center [248, 106] width 406 height 20
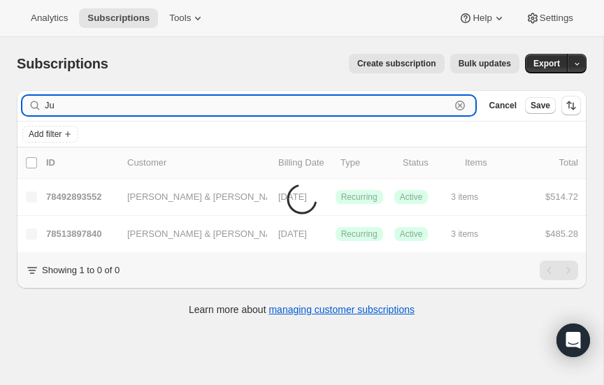
type input "J"
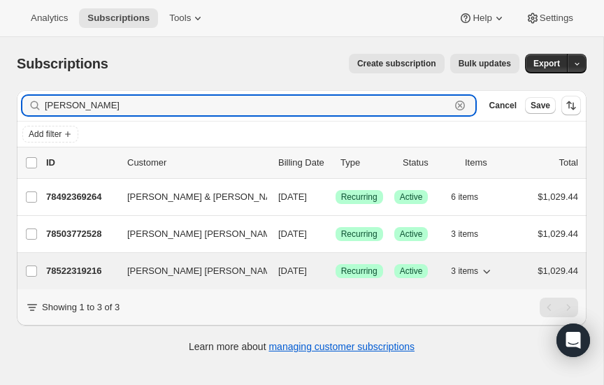
type input "[PERSON_NAME]"
click at [76, 264] on p "78522319216" at bounding box center [81, 271] width 70 height 14
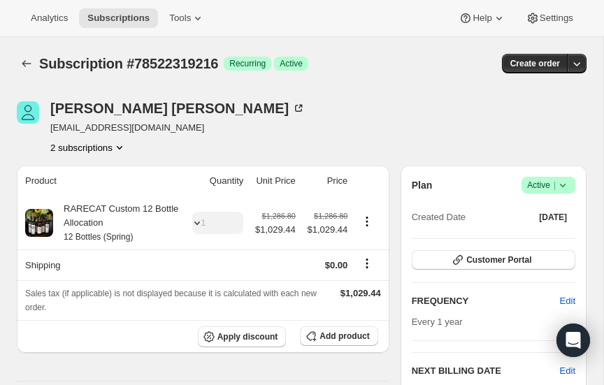
click at [120, 147] on icon "Product actions" at bounding box center [120, 147] width 6 height 3
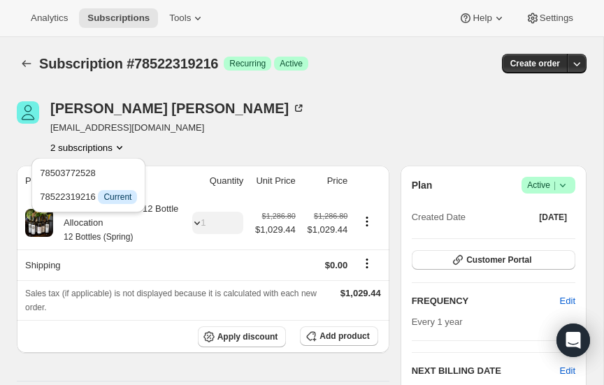
click at [147, 224] on div "RARECAT Custom 12 Bottle Allocation 12 Bottles (Spring)" at bounding box center [116, 223] width 126 height 42
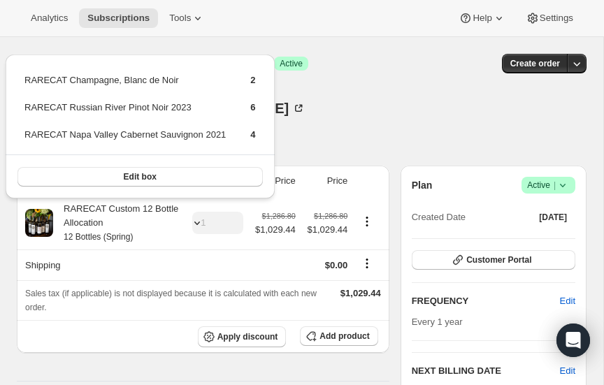
click at [329, 105] on div "[PERSON_NAME] [PERSON_NAME] [EMAIL_ADDRESS][DOMAIN_NAME] 2 subscriptions" at bounding box center [216, 127] width 399 height 53
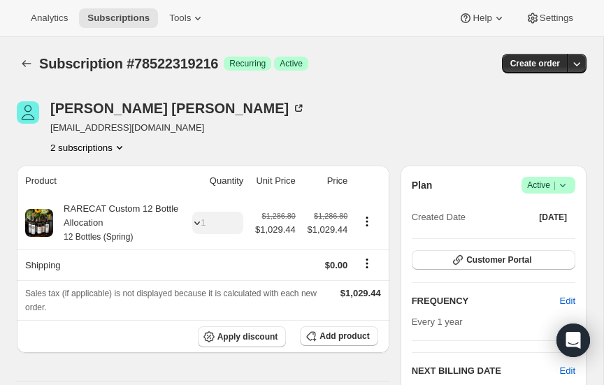
click at [120, 145] on icon "Product actions" at bounding box center [120, 148] width 14 height 14
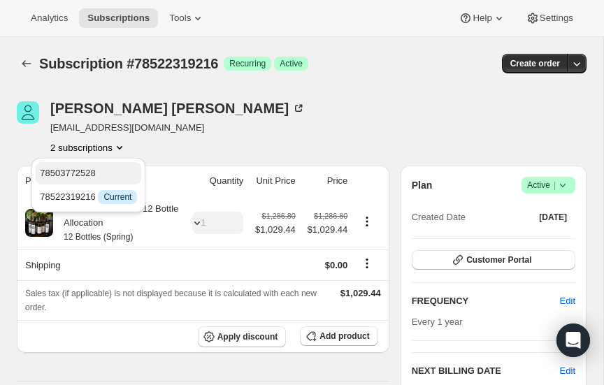
click at [85, 172] on span "78503772528" at bounding box center [68, 173] width 56 height 10
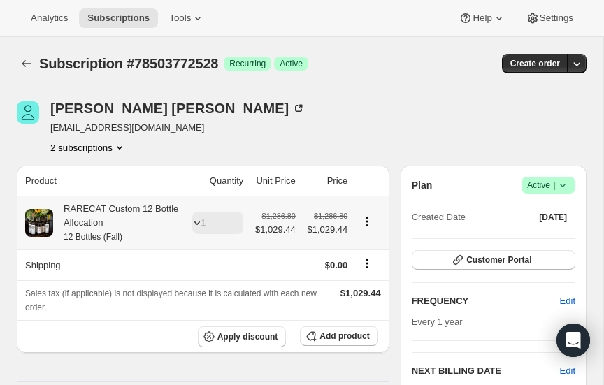
click at [116, 206] on div "RARECAT Custom 12 Bottle Allocation 12 Bottles (Fall)" at bounding box center [116, 223] width 126 height 42
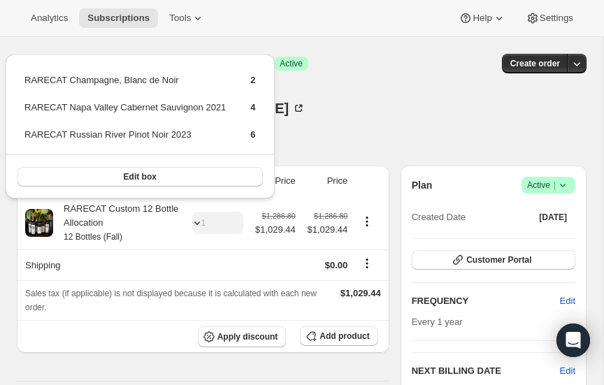
click at [354, 111] on div "[PERSON_NAME] [PERSON_NAME] [EMAIL_ADDRESS][DOMAIN_NAME] 2 subscriptions" at bounding box center [216, 127] width 399 height 53
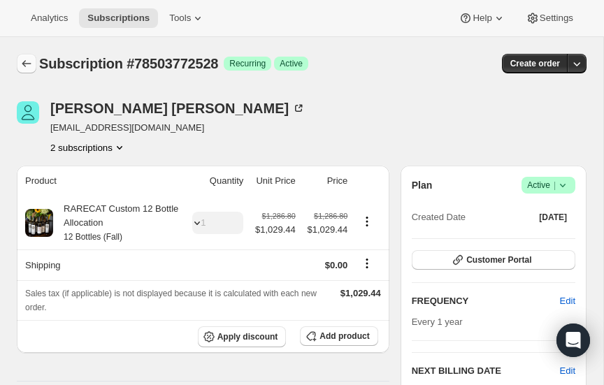
click at [27, 61] on icon "Subscriptions" at bounding box center [27, 64] width 14 height 14
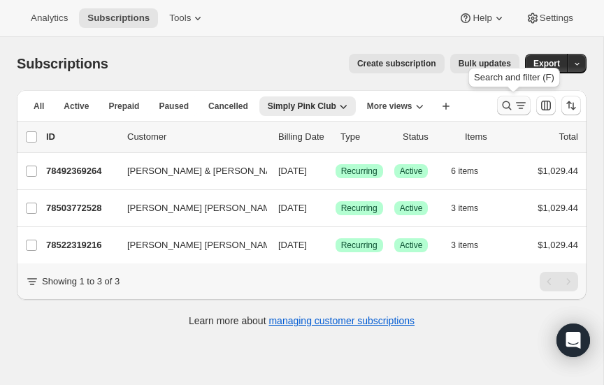
click at [508, 102] on icon "Search and filter results" at bounding box center [507, 105] width 9 height 9
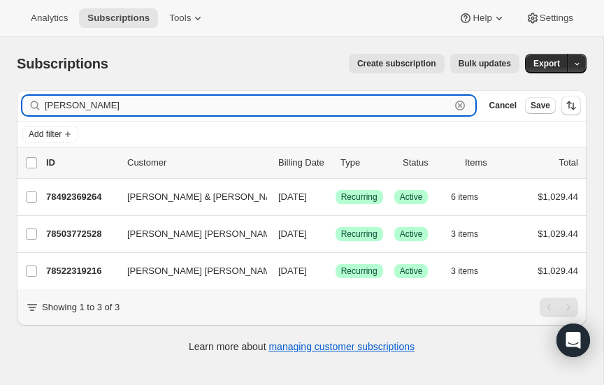
click at [198, 107] on input "[PERSON_NAME]" at bounding box center [248, 106] width 406 height 20
type input "w"
type input "[PERSON_NAME]"
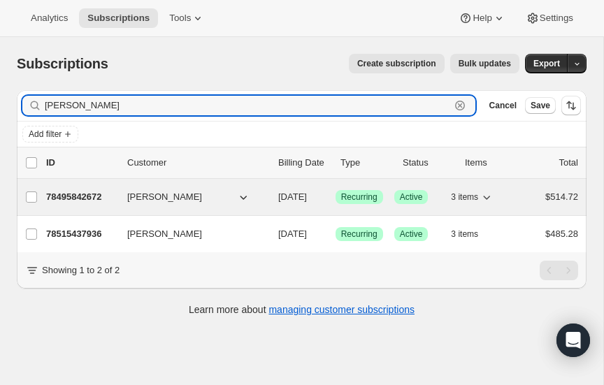
type input "[PERSON_NAME]"
click at [80, 194] on p "78495842672" at bounding box center [81, 197] width 70 height 14
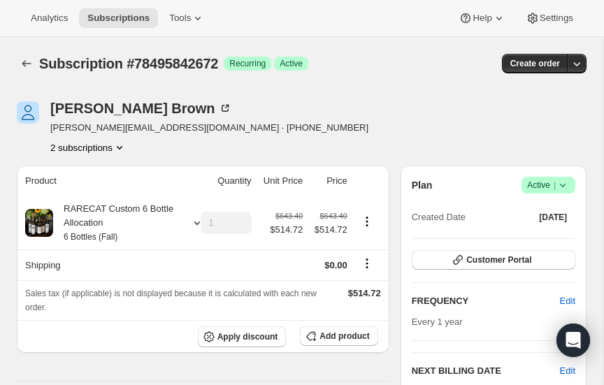
click at [120, 148] on icon "Product actions" at bounding box center [120, 147] width 6 height 3
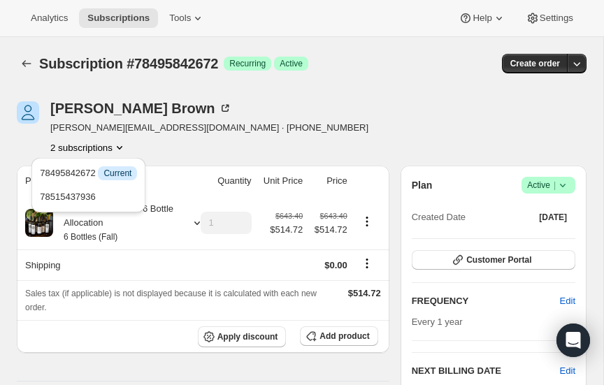
click at [253, 131] on div "[PERSON_NAME] [PERSON_NAME][EMAIL_ADDRESS][DOMAIN_NAME] · [PHONE_NUMBER] 2 subs…" at bounding box center [216, 127] width 399 height 53
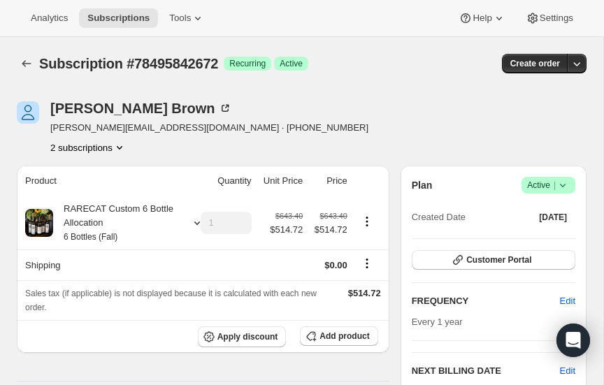
click at [120, 145] on icon "Product actions" at bounding box center [120, 148] width 14 height 14
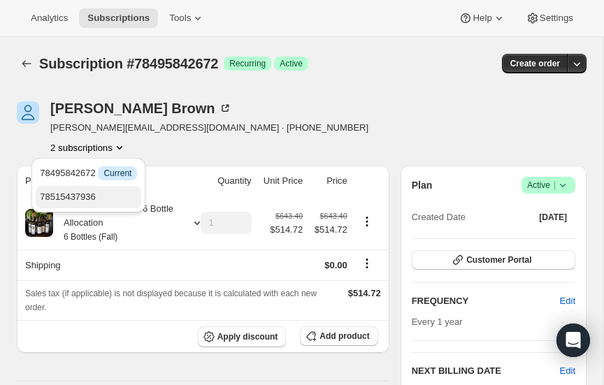
click at [85, 197] on span "78515437936" at bounding box center [68, 197] width 56 height 10
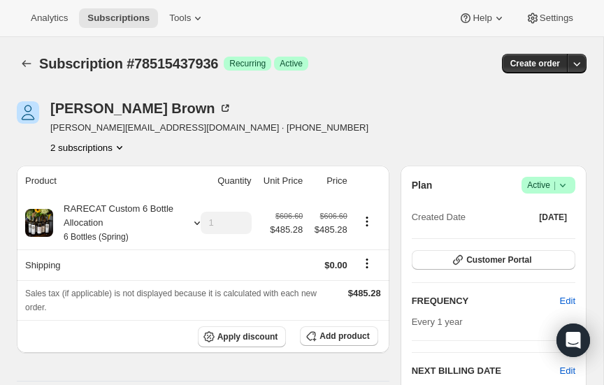
click at [122, 145] on icon "Product actions" at bounding box center [120, 148] width 14 height 14
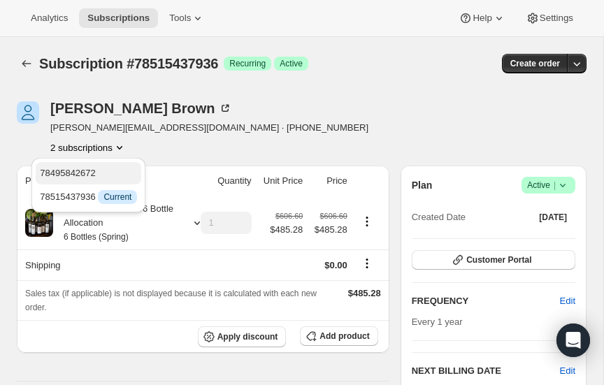
click at [94, 171] on span "78495842672" at bounding box center [68, 173] width 56 height 10
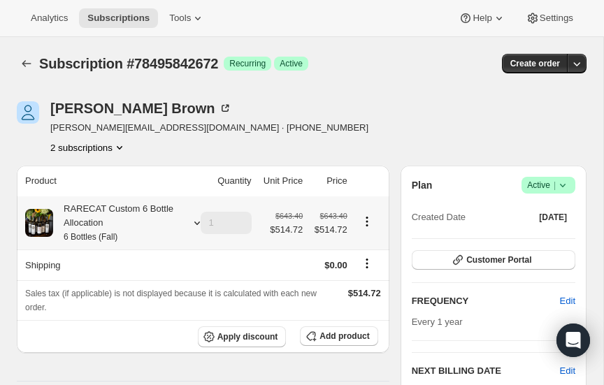
click at [195, 220] on icon at bounding box center [197, 223] width 14 height 14
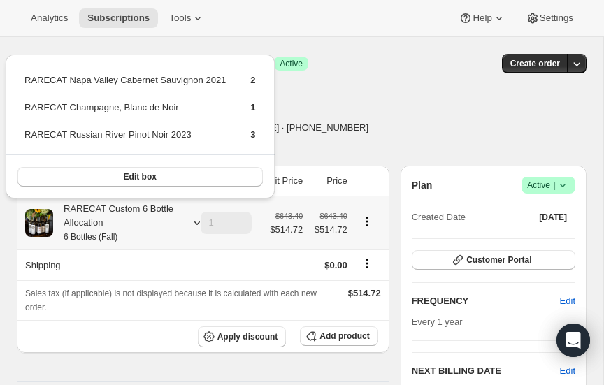
click at [195, 221] on icon at bounding box center [197, 223] width 14 height 14
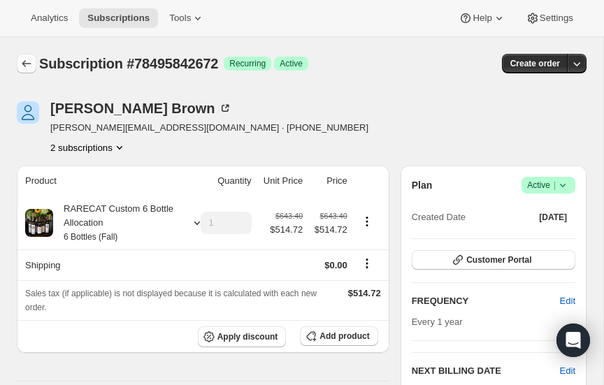
click at [25, 60] on icon "Subscriptions" at bounding box center [26, 63] width 9 height 7
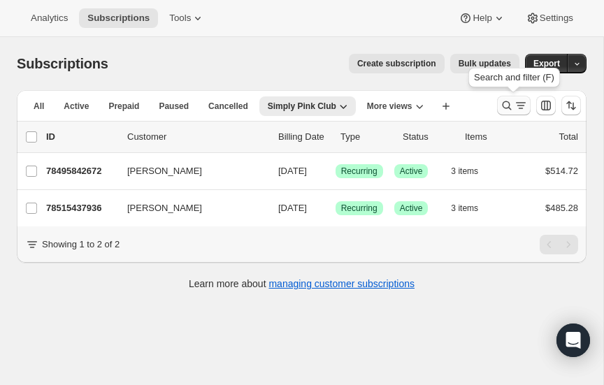
click at [506, 106] on icon "Search and filter results" at bounding box center [507, 106] width 14 height 14
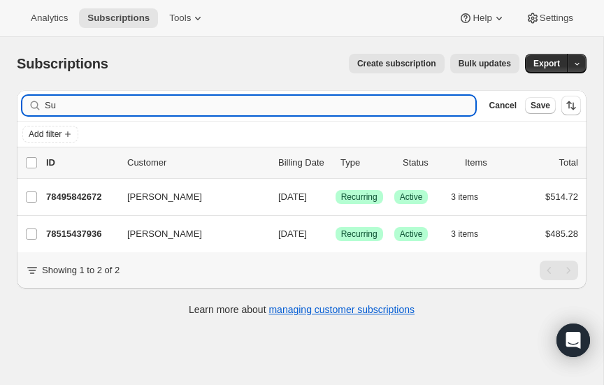
type input "S"
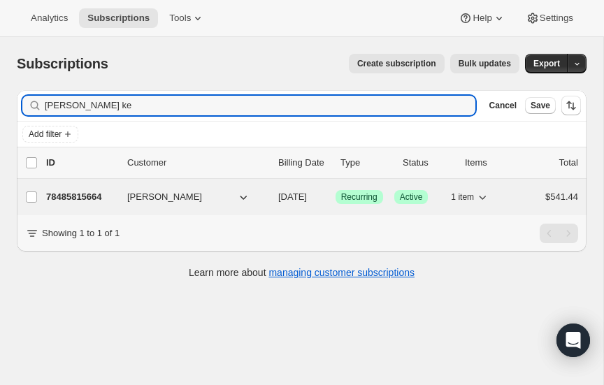
type input "[PERSON_NAME] ke"
click at [82, 191] on p "78485815664" at bounding box center [81, 197] width 70 height 14
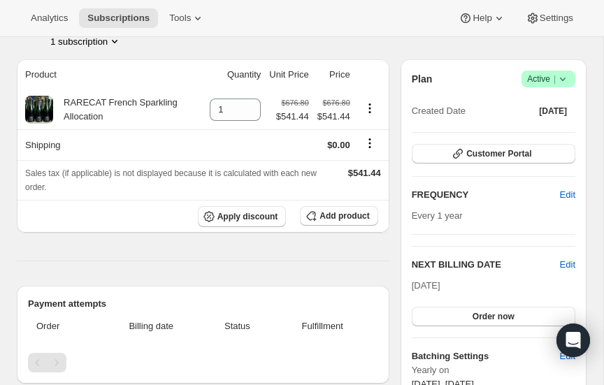
scroll to position [89, 0]
